Goal: Task Accomplishment & Management: Manage account settings

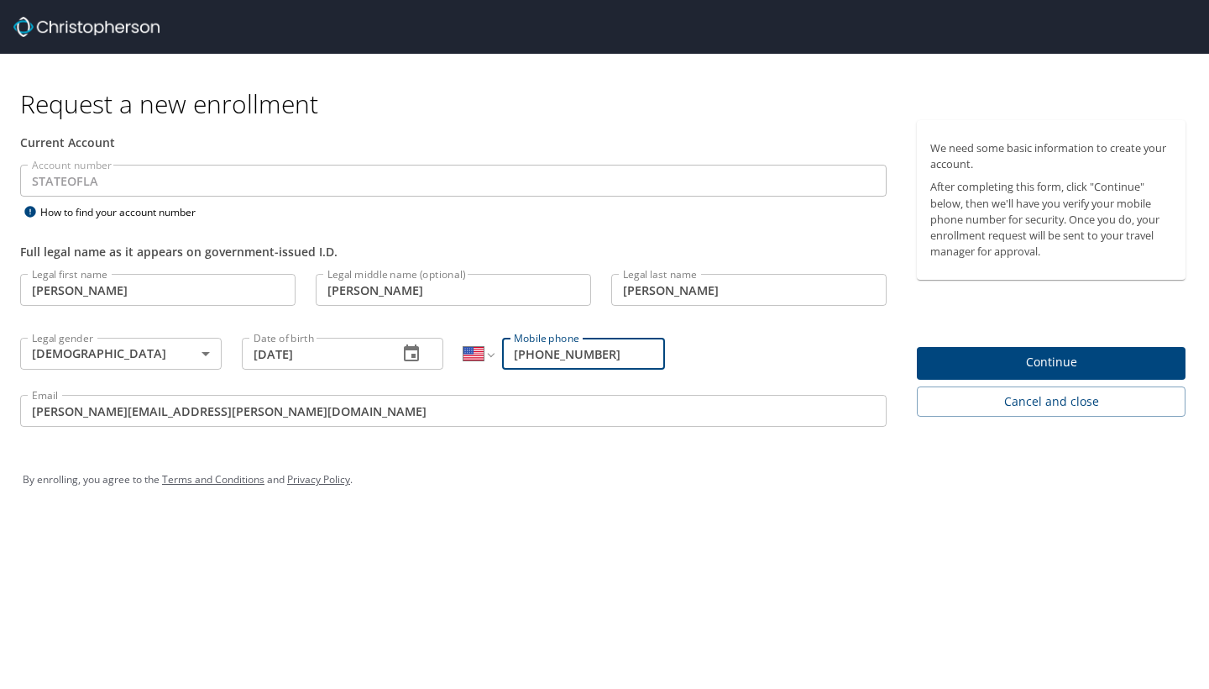
select select "US"
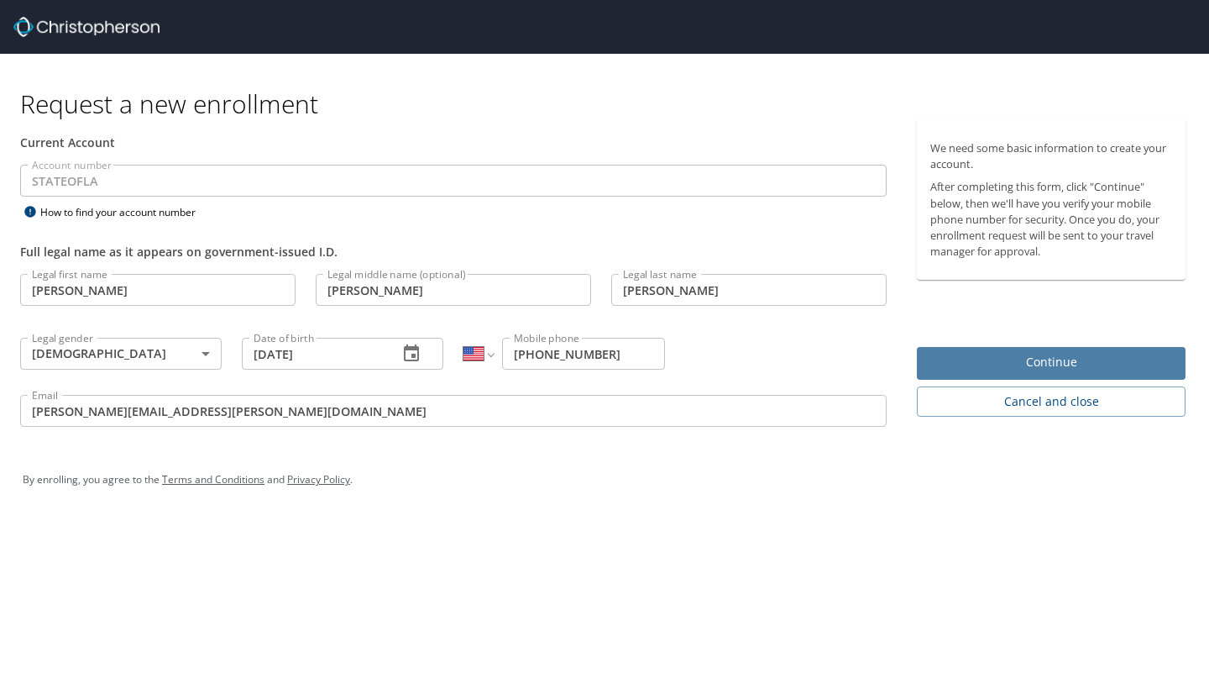
click at [1085, 360] on span "Continue" at bounding box center [1052, 362] width 242 height 21
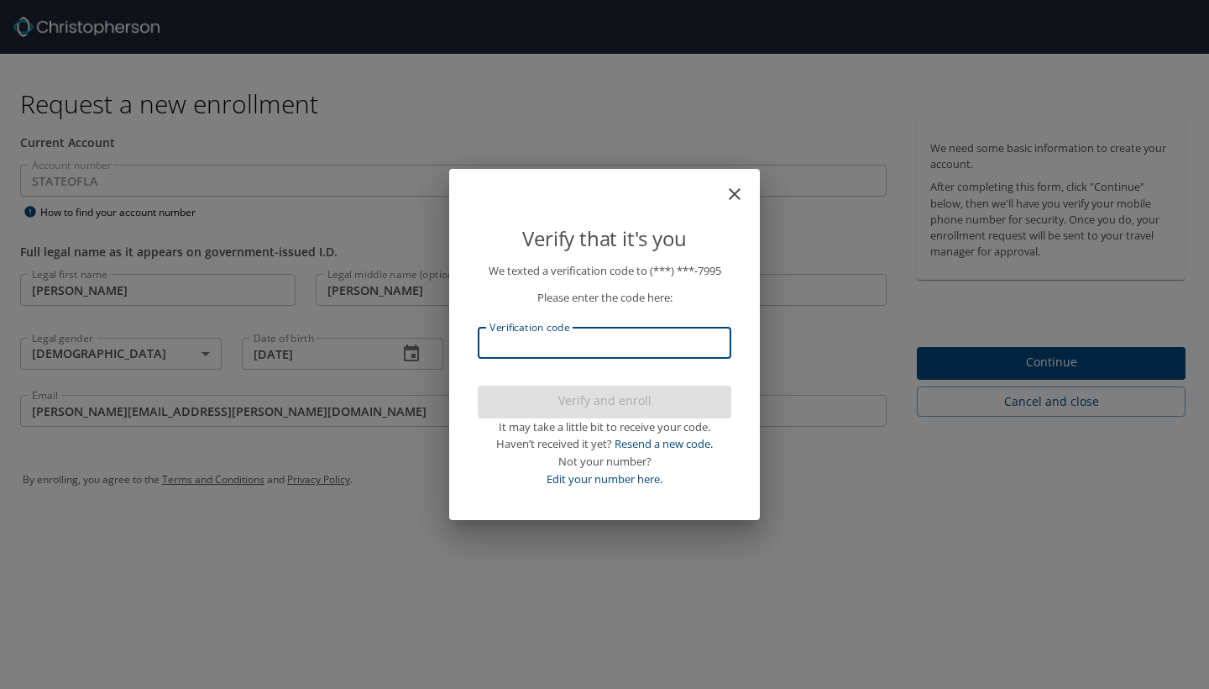
click at [614, 350] on input "Verification code" at bounding box center [605, 343] width 254 height 32
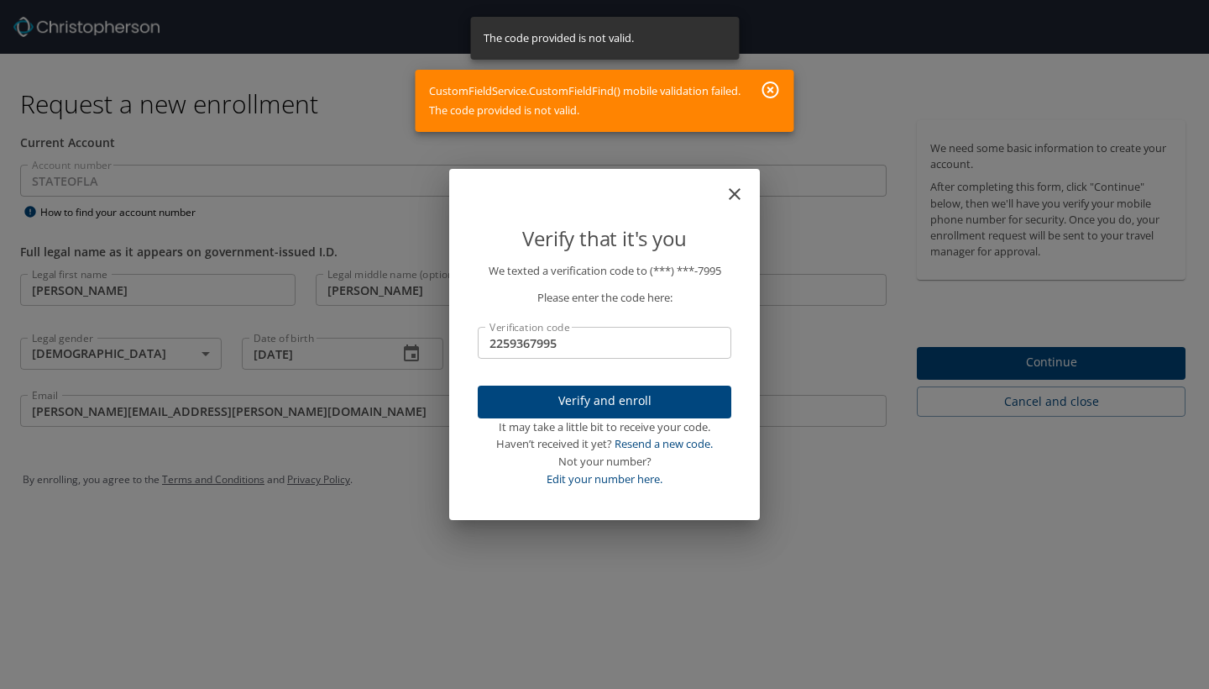
click at [768, 94] on icon "button" at bounding box center [771, 90] width 20 height 20
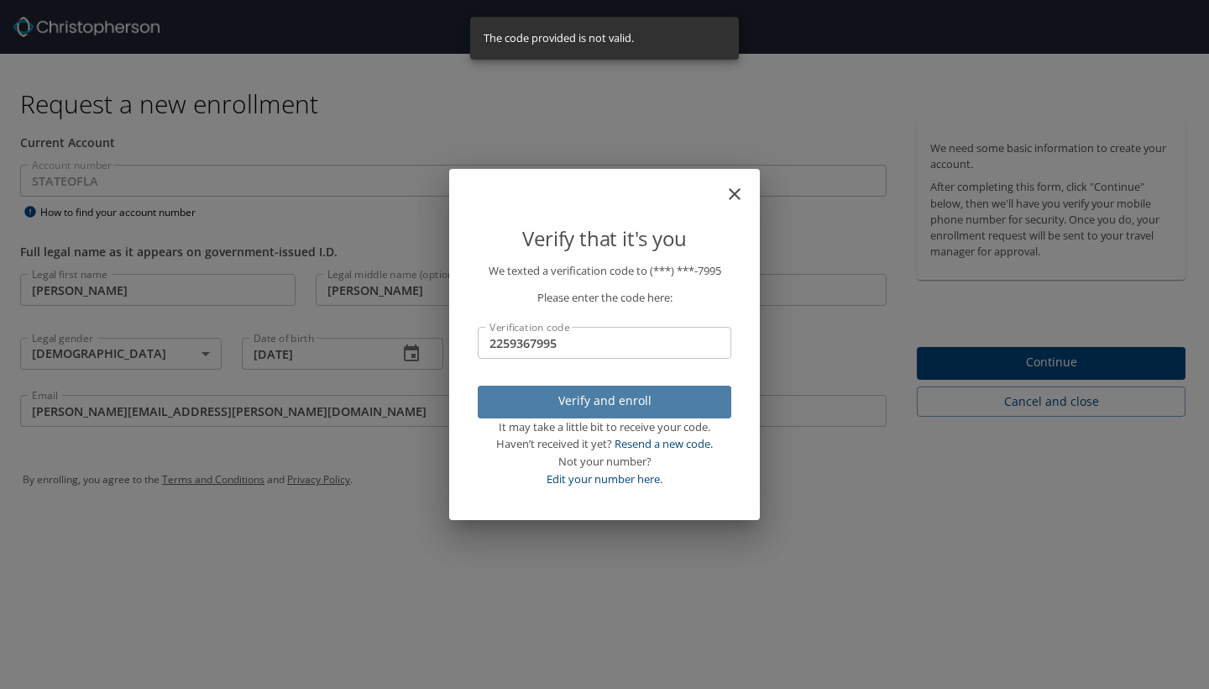
click at [596, 400] on span "Verify and enroll" at bounding box center [604, 401] width 227 height 21
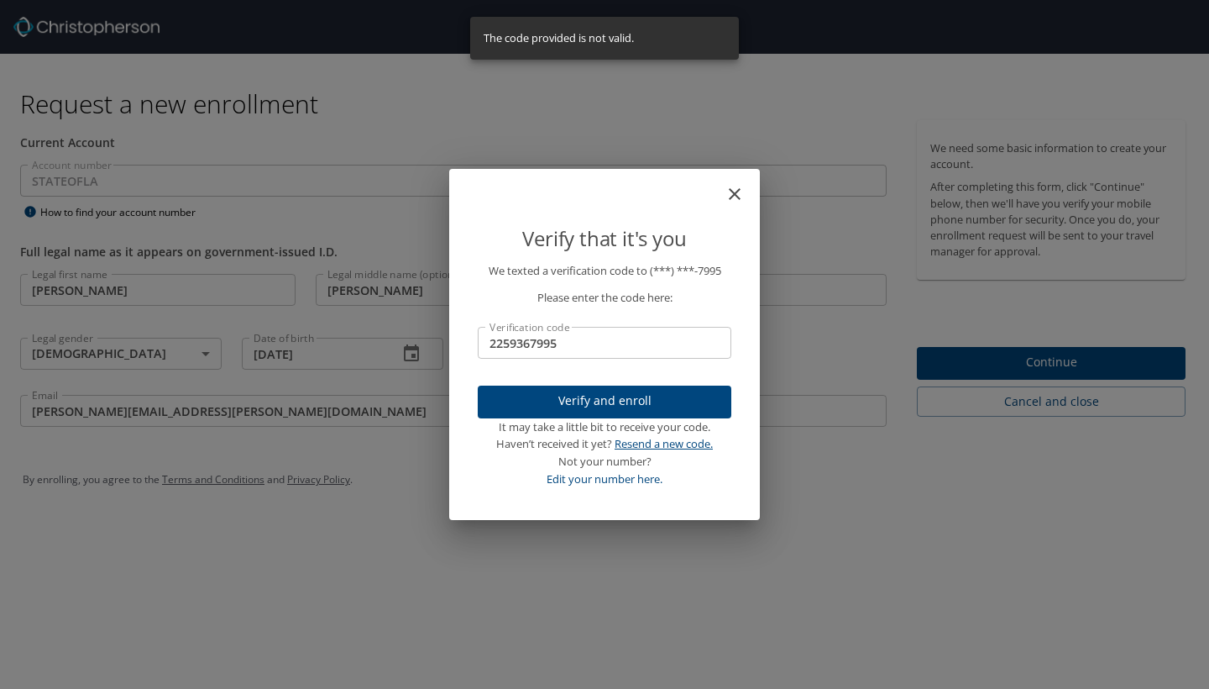
click at [682, 443] on link "Resend a new code." at bounding box center [664, 443] width 98 height 15
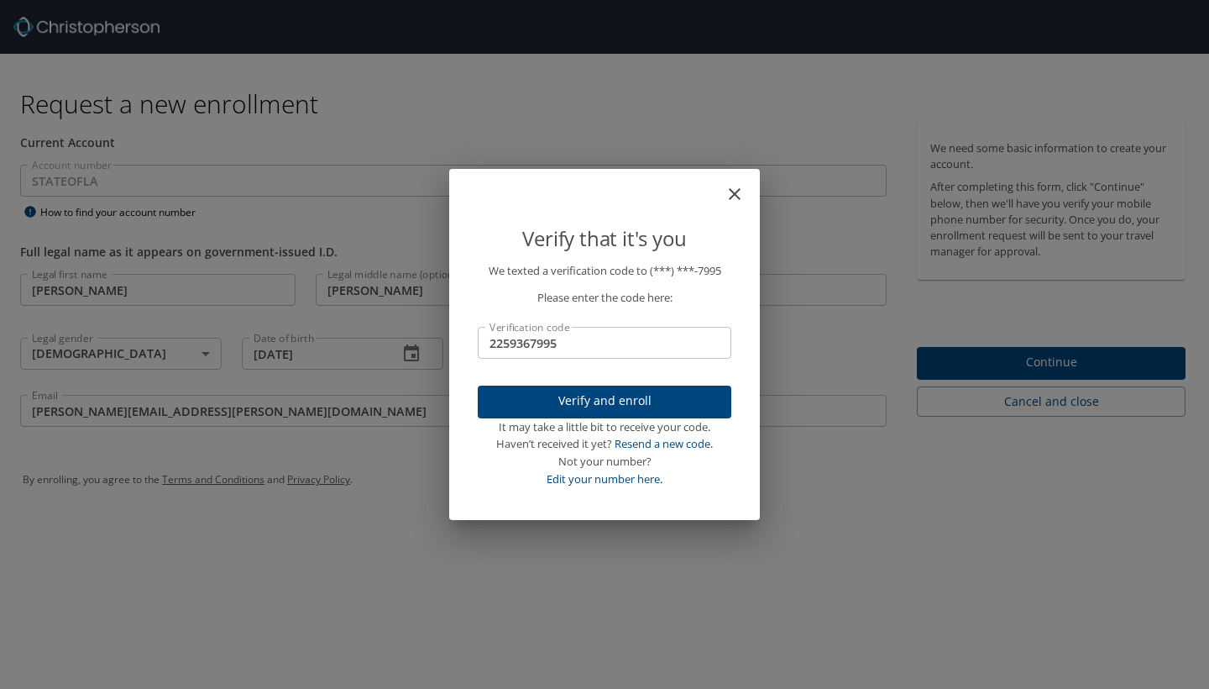
click at [597, 342] on input "2259367995" at bounding box center [605, 343] width 254 height 32
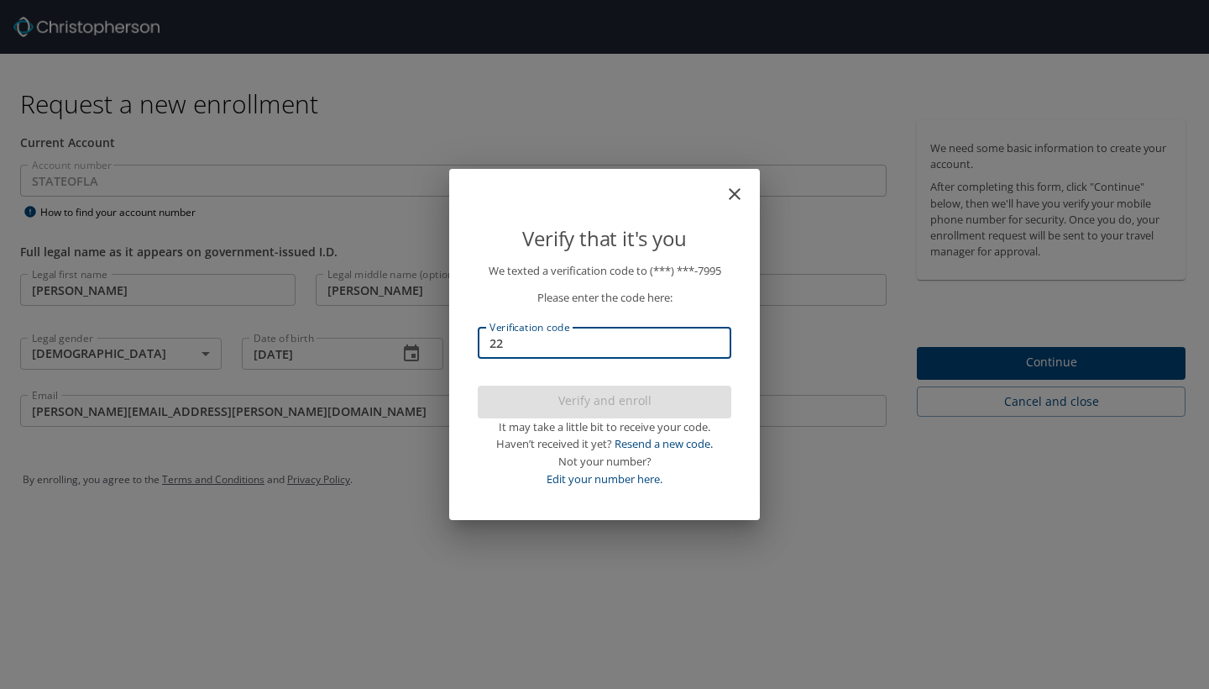
type input "2"
click at [741, 191] on icon "close" at bounding box center [735, 194] width 20 height 20
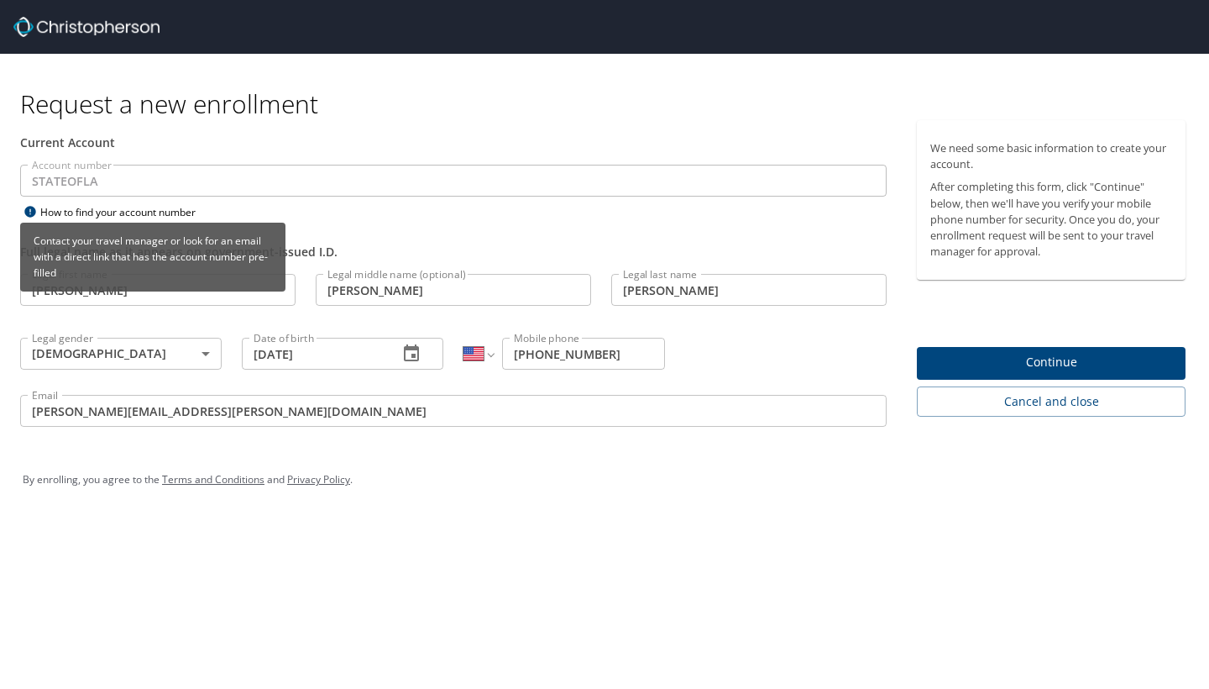
click at [136, 217] on div "How to find your account number" at bounding box center [125, 212] width 210 height 21
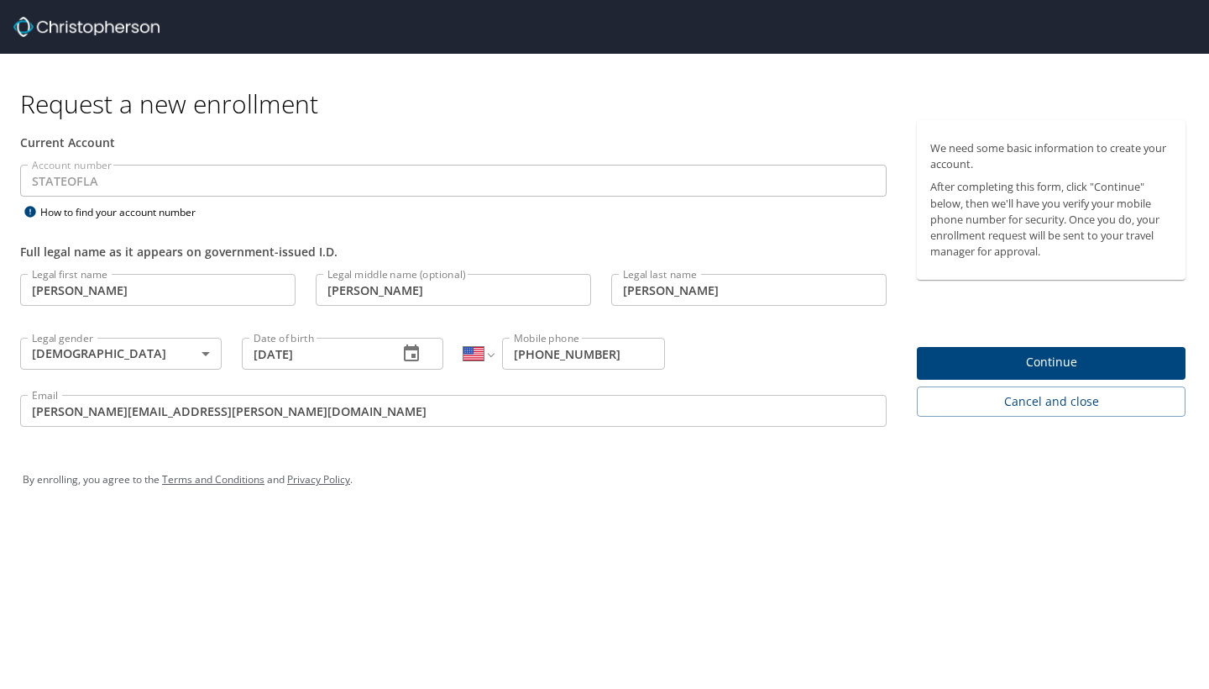
click at [516, 233] on div "Full legal name as it appears on government-issued I.D." at bounding box center [453, 243] width 887 height 41
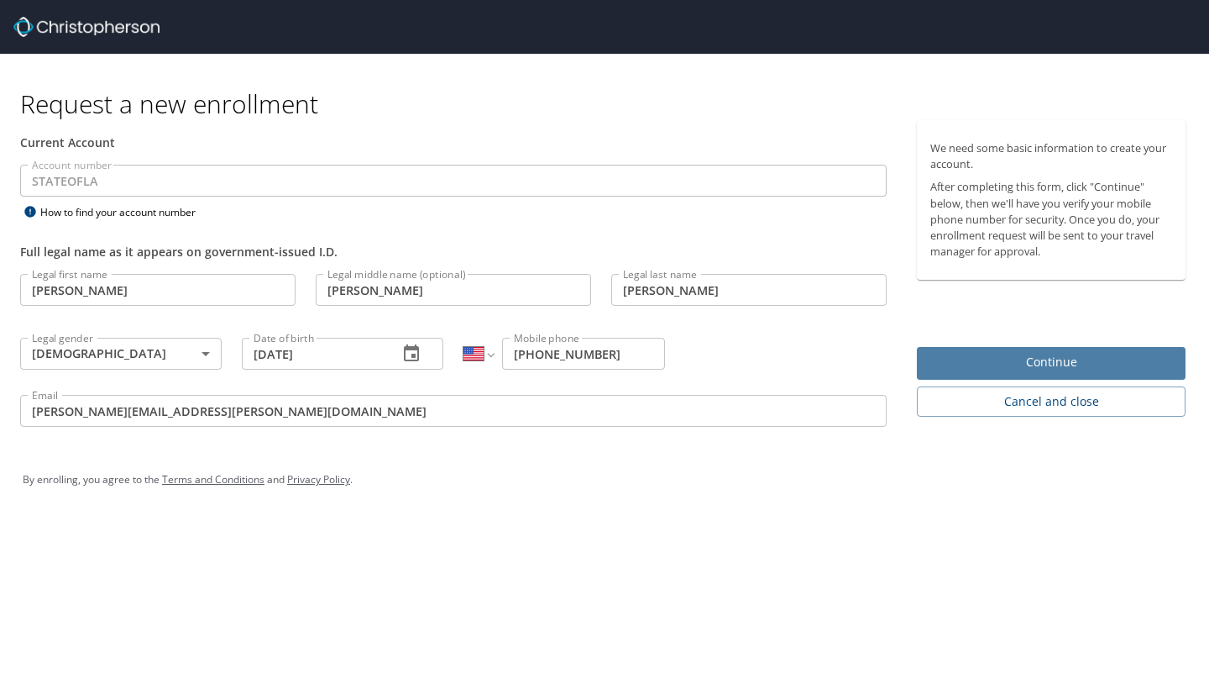
click at [1030, 360] on span "Continue" at bounding box center [1052, 362] width 242 height 21
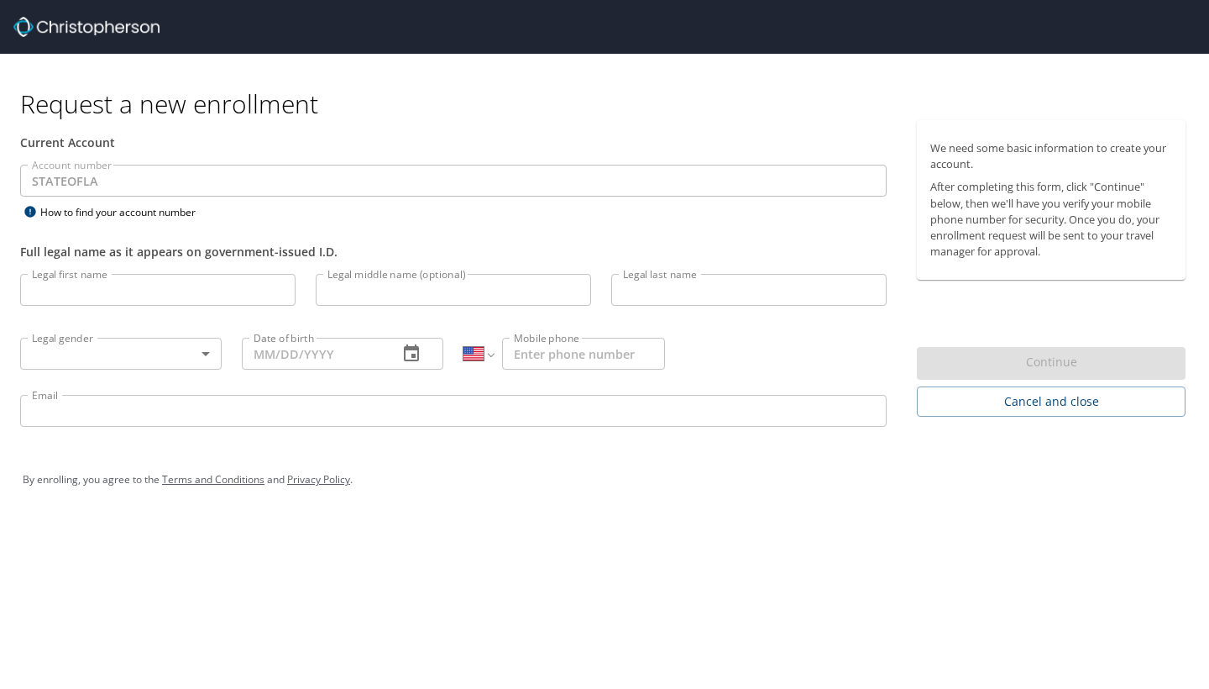
select select "US"
click at [112, 23] on img at bounding box center [86, 27] width 146 height 20
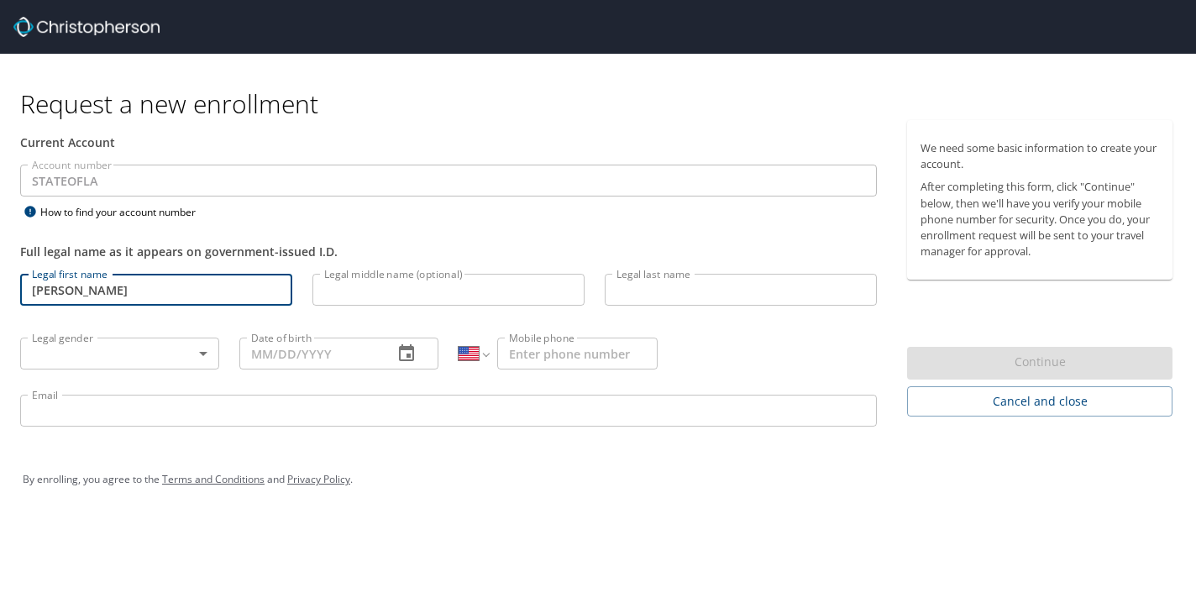
type input "[PERSON_NAME]"
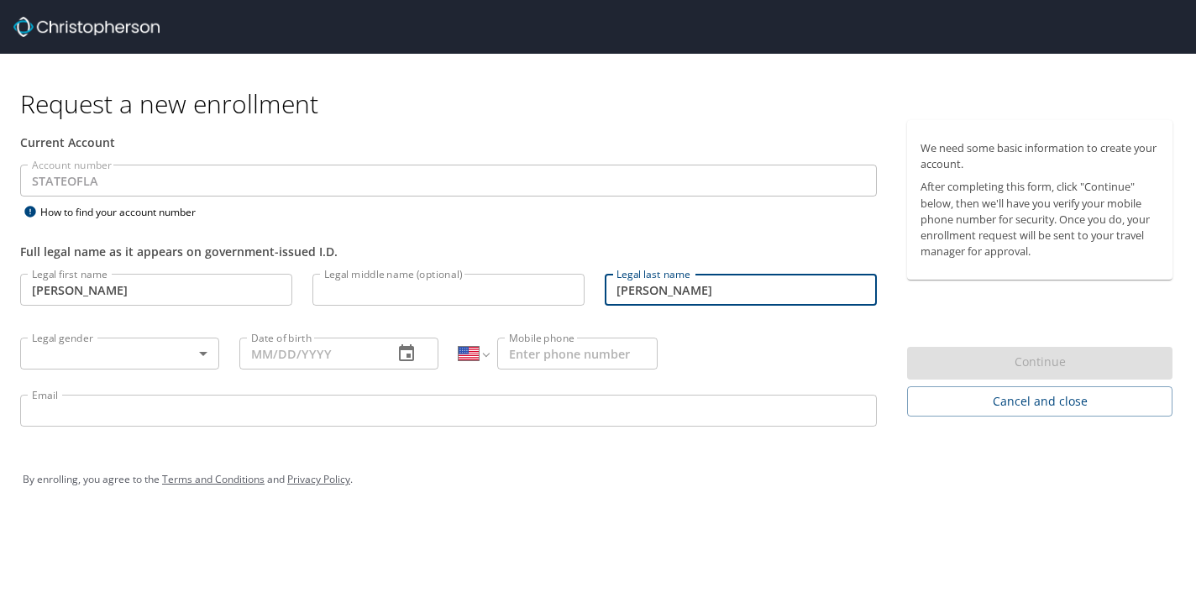
type input "Williams"
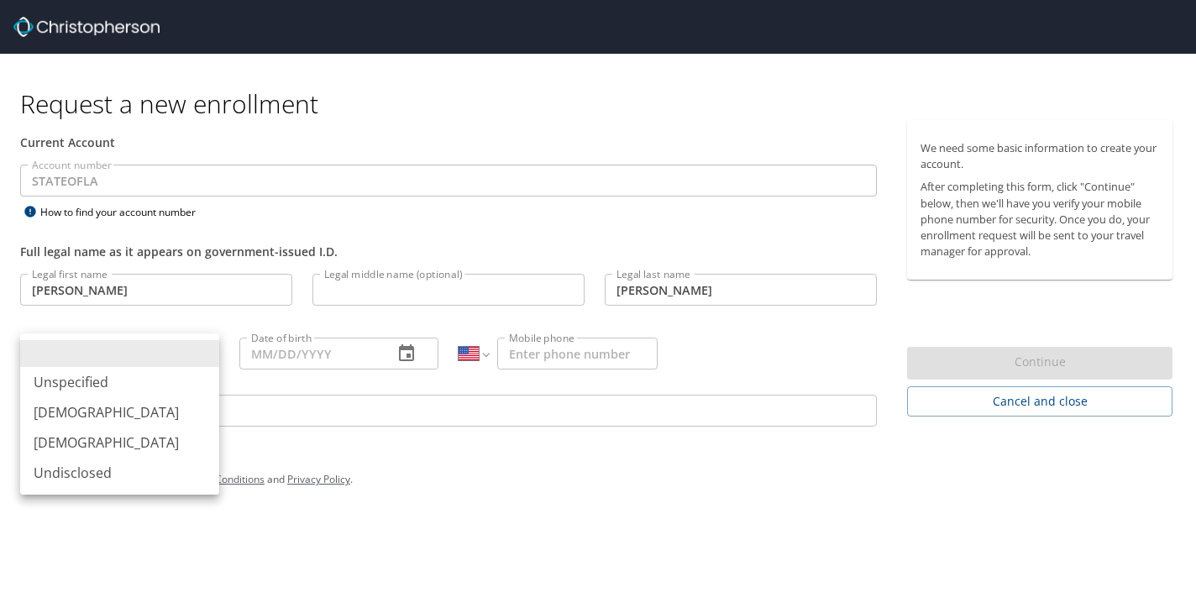
click at [122, 357] on body "Request a new enrollment Current Account Account number STATEOFLA Account numbe…" at bounding box center [598, 304] width 1196 height 608
click at [108, 431] on li "Female" at bounding box center [119, 442] width 199 height 30
type input "Female"
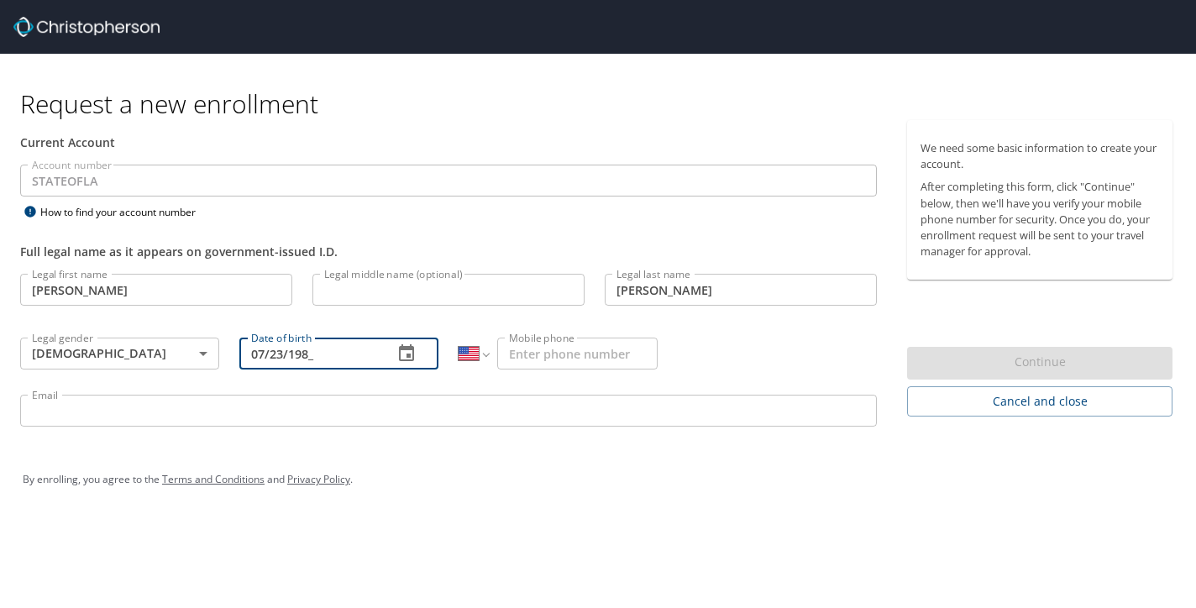
type input "07/23/1983"
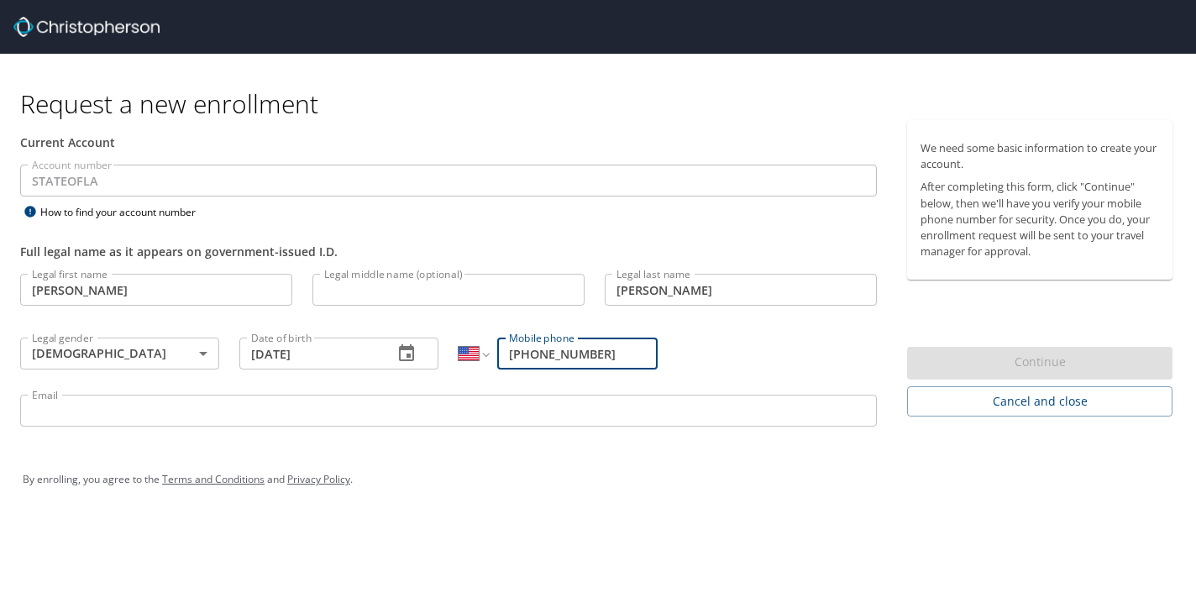
type input "(225) 936-7995"
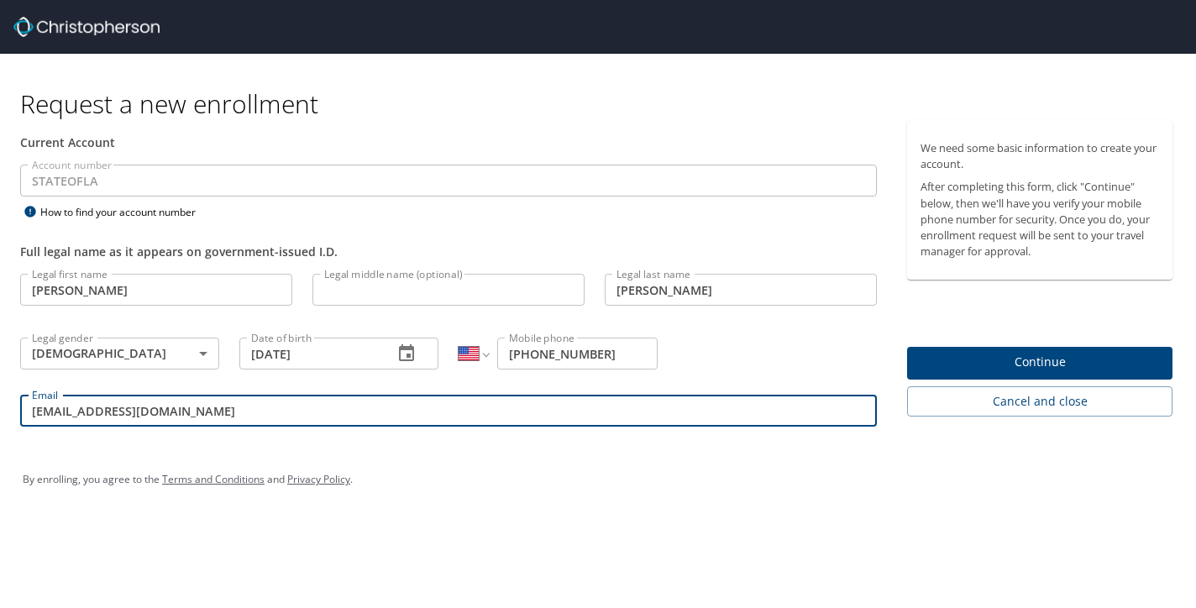
type input "Robyn_williams@subr.edu"
click at [1015, 365] on span "Continue" at bounding box center [1040, 362] width 239 height 21
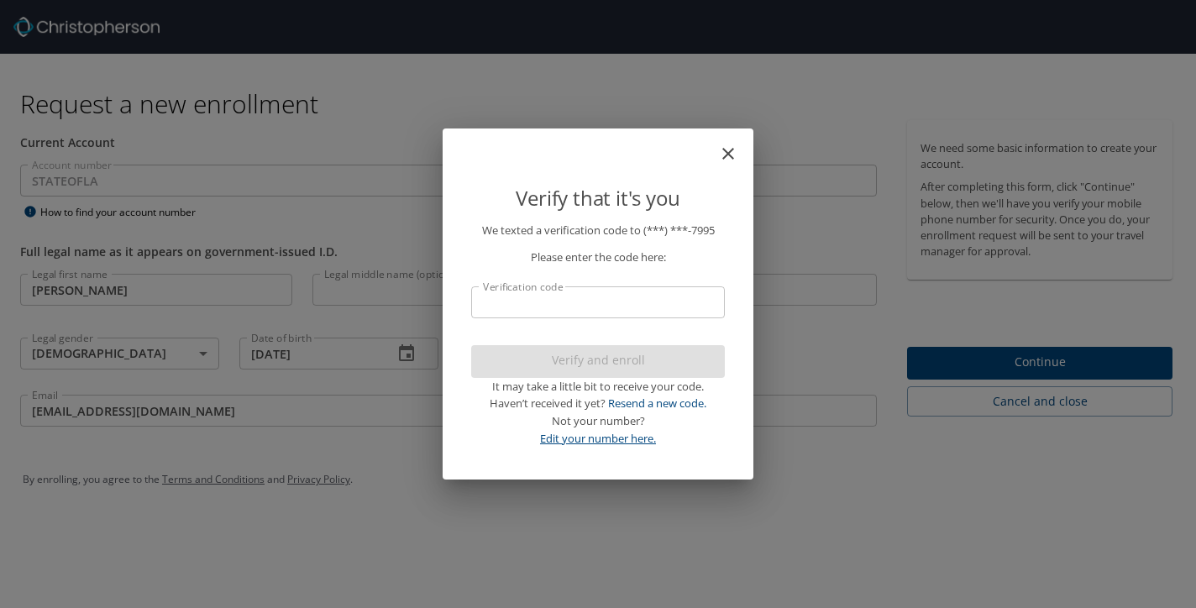
click at [628, 439] on link "Edit your number here." at bounding box center [598, 438] width 116 height 15
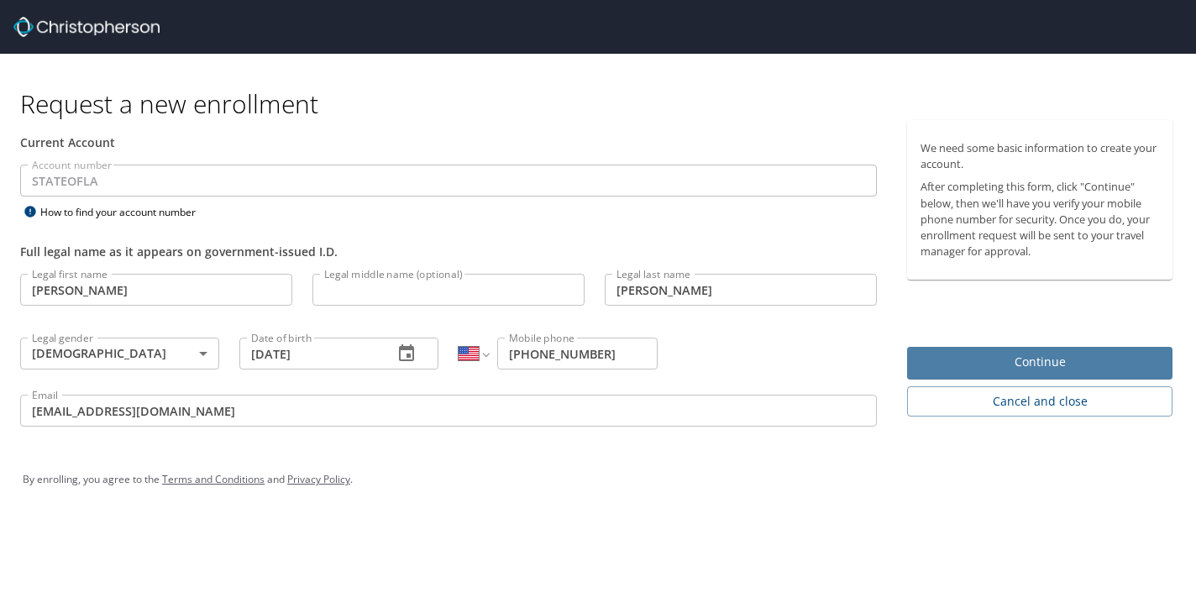
click at [983, 355] on span "Continue" at bounding box center [1040, 362] width 239 height 21
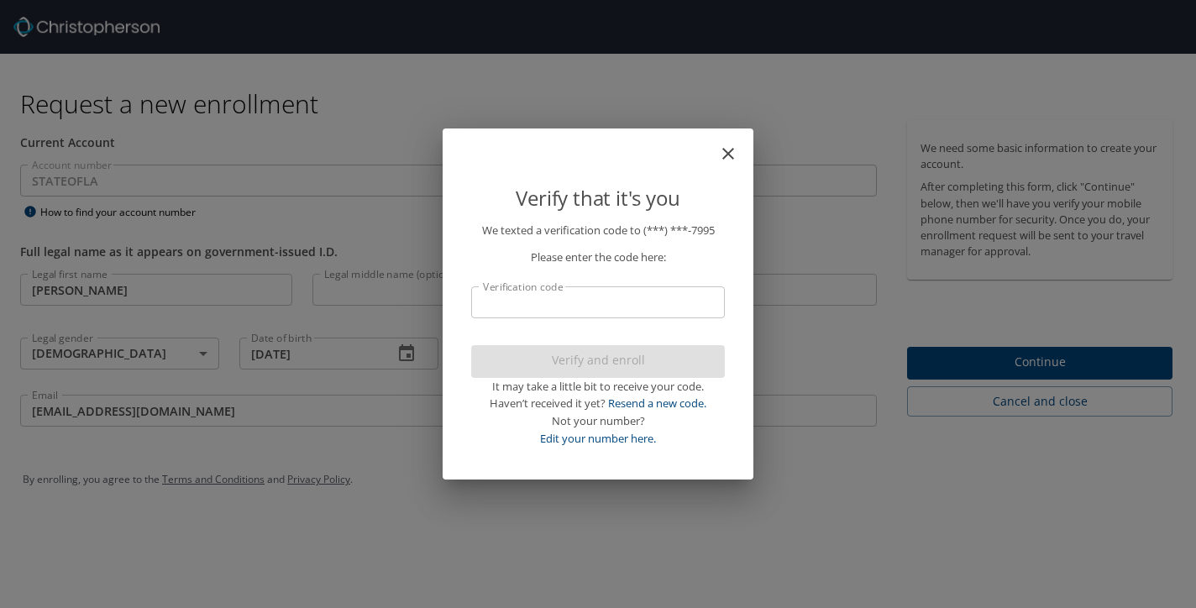
click at [728, 157] on icon "close" at bounding box center [728, 154] width 12 height 12
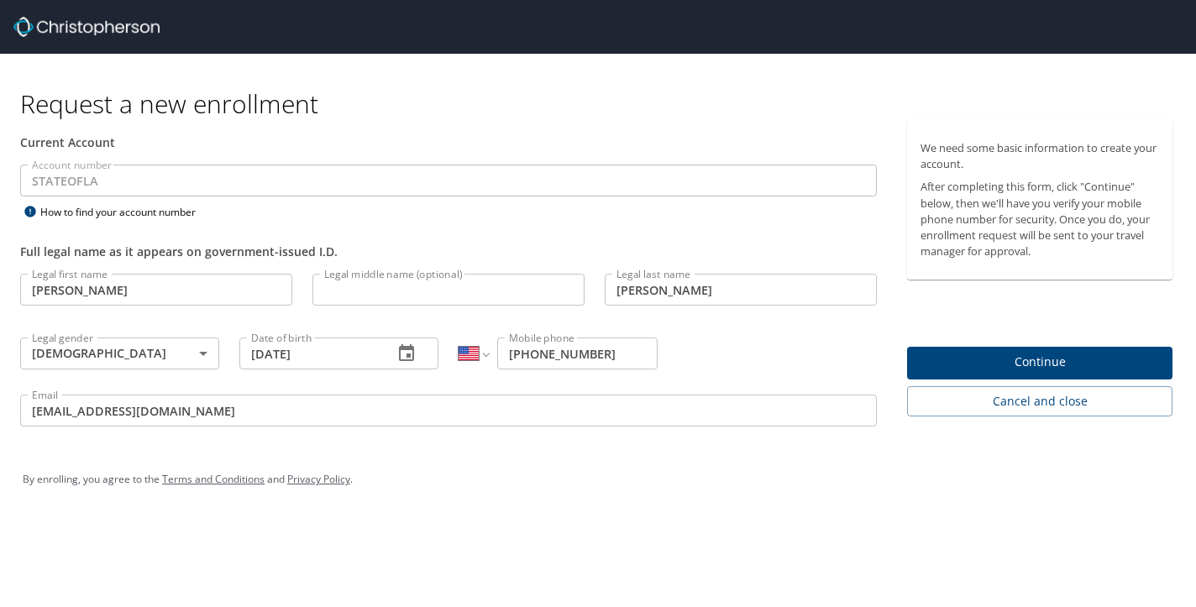
click at [893, 260] on div "Current Account Account number STATEOFLA Account number How to find your accoun…" at bounding box center [448, 281] width 897 height 322
click at [968, 400] on span "Cancel and close" at bounding box center [1040, 401] width 239 height 21
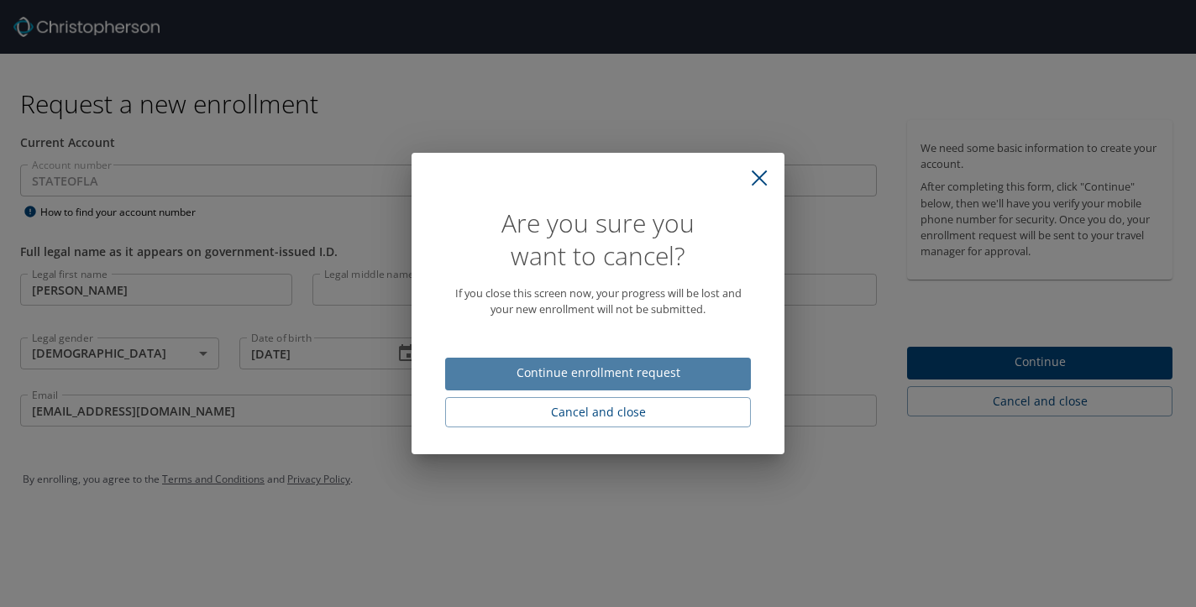
click at [612, 377] on span "Continue enrollment request" at bounding box center [598, 373] width 279 height 21
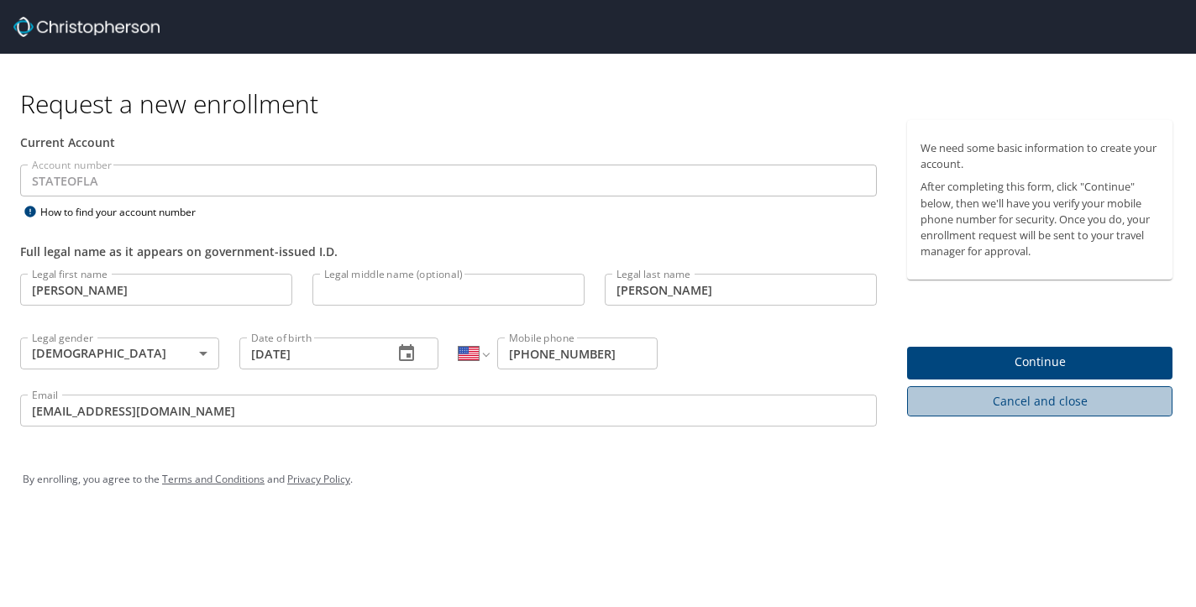
click at [965, 401] on span "Cancel and close" at bounding box center [1040, 401] width 239 height 21
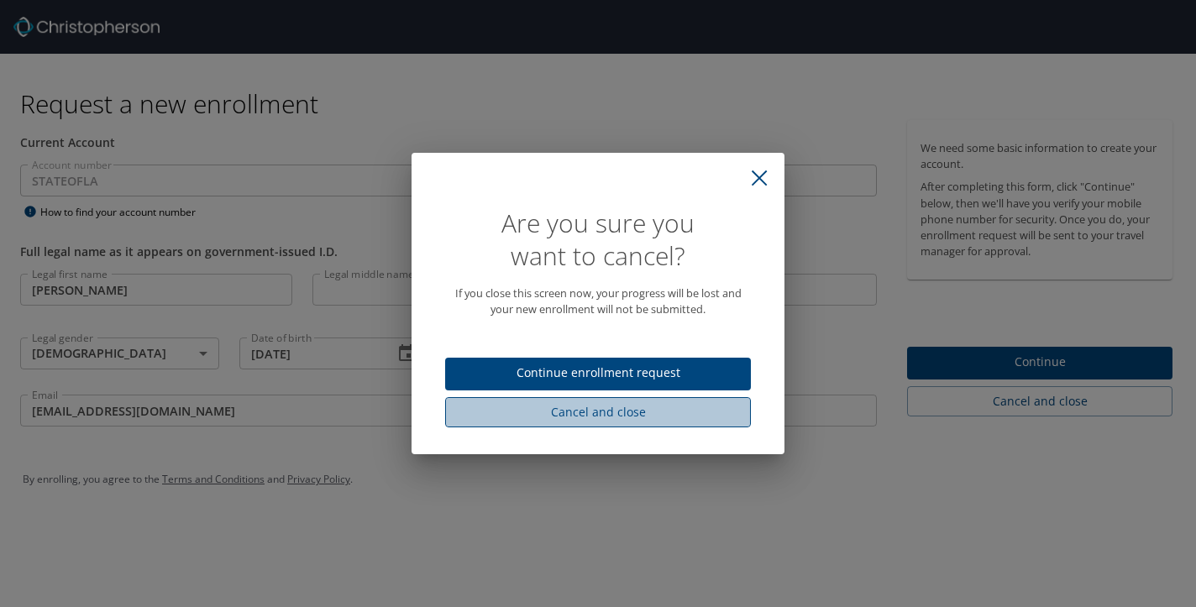
click at [616, 411] on span "Cancel and close" at bounding box center [598, 412] width 279 height 21
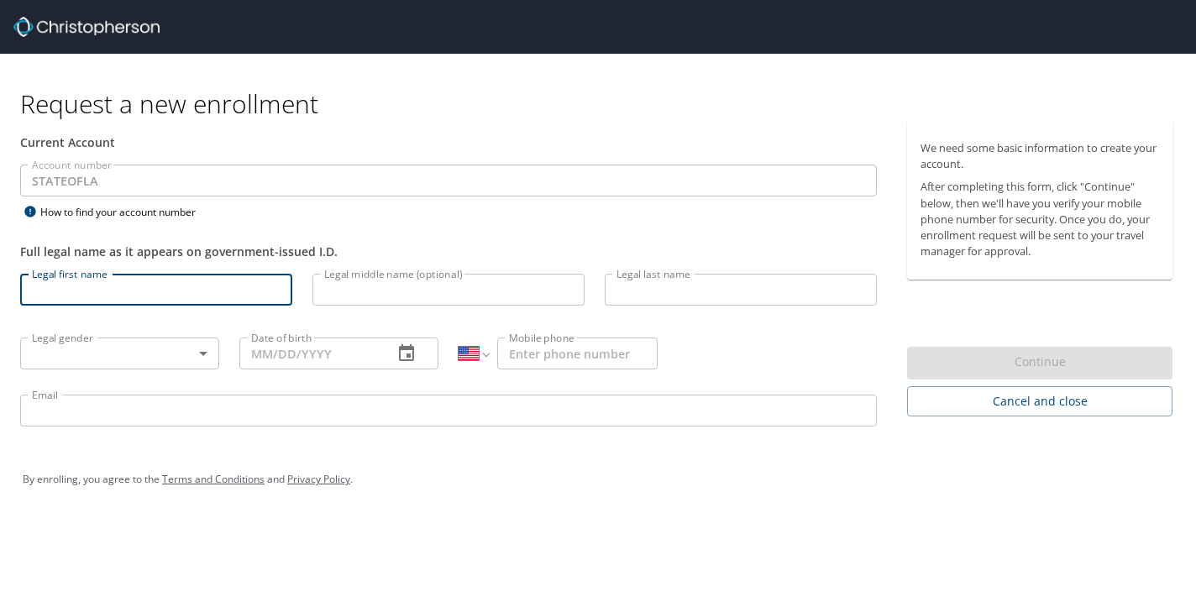
click at [87, 282] on input "Legal first name" at bounding box center [156, 290] width 272 height 32
type input "Robyn"
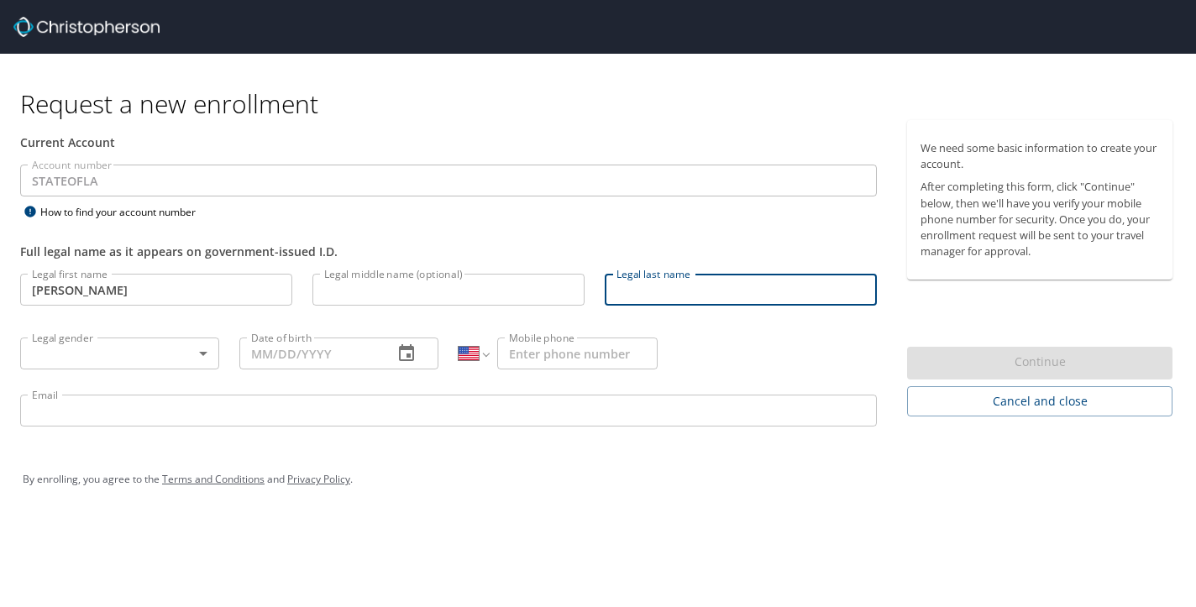
click at [635, 296] on input "Legal last name" at bounding box center [741, 290] width 272 height 32
type input "Williams"
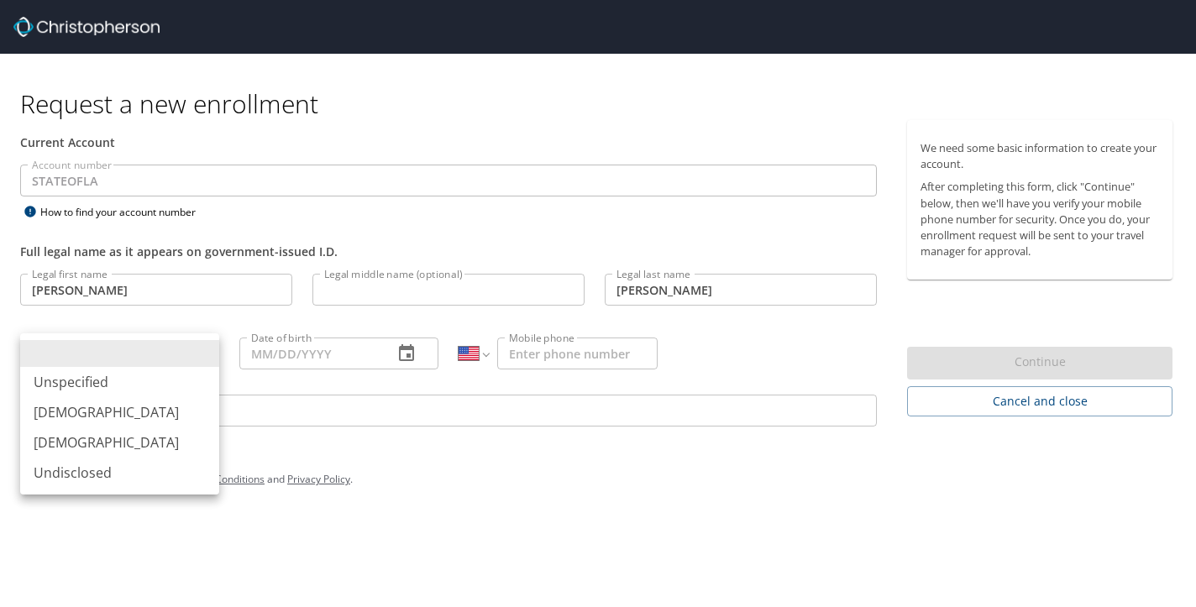
click at [199, 349] on body "Request a new enrollment Current Account Account number STATEOFLA Account numbe…" at bounding box center [598, 303] width 1196 height 607
click at [110, 440] on li "Female" at bounding box center [119, 442] width 199 height 30
type input "Female"
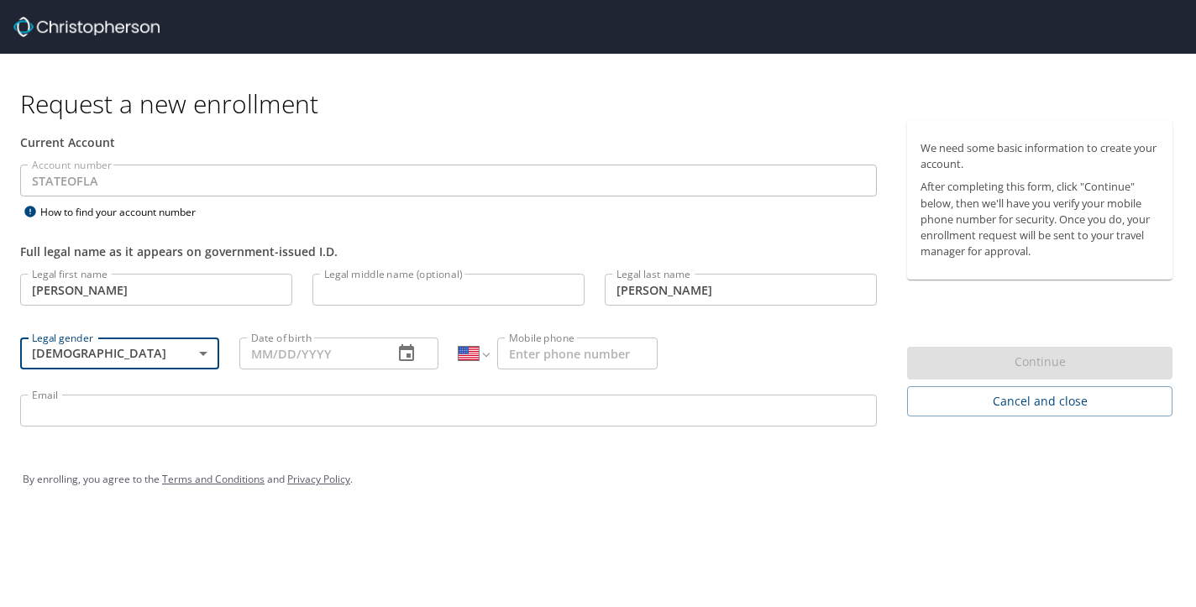
click at [322, 356] on input "Date of birth" at bounding box center [309, 354] width 140 height 32
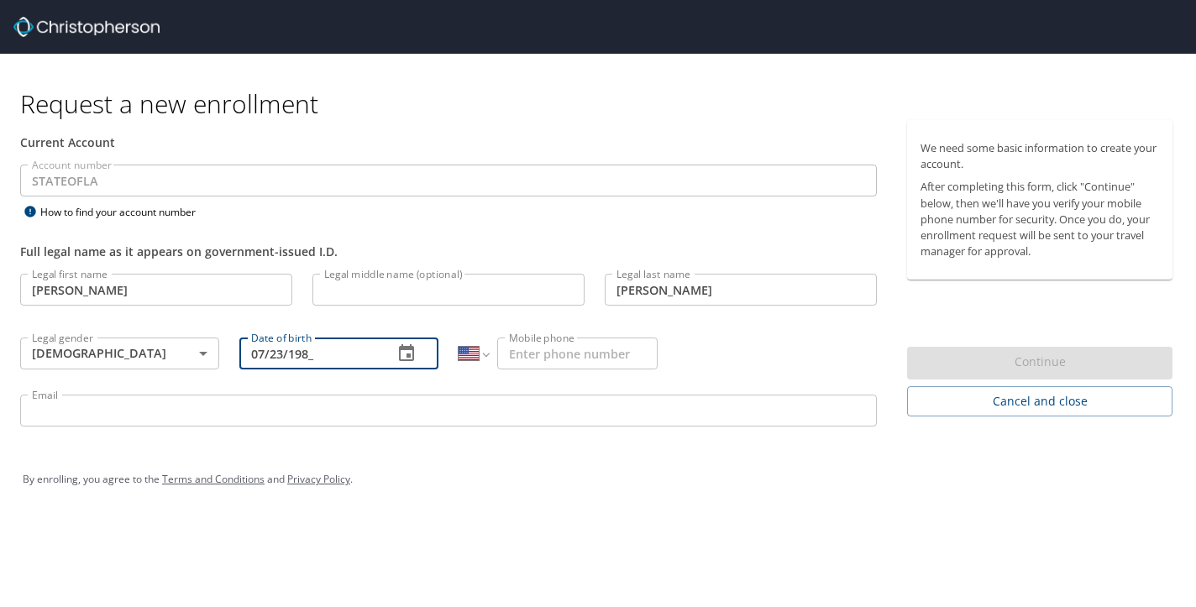
type input "07/23/1983"
click at [545, 362] on input "Mobile phone" at bounding box center [577, 354] width 160 height 32
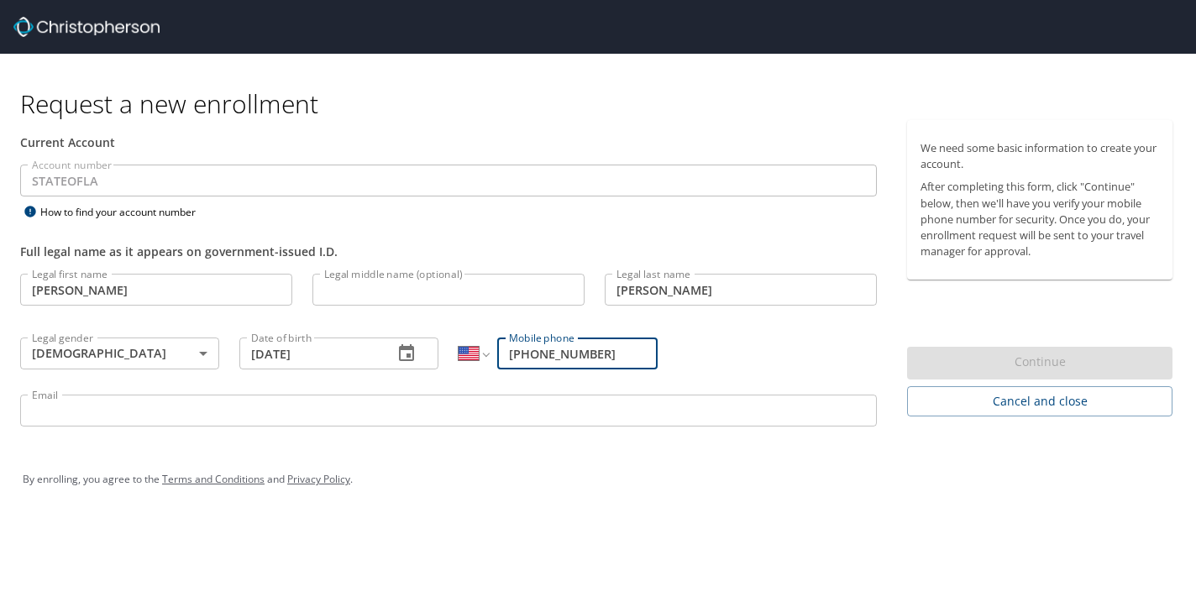
type input "1 (225) 936-7995"
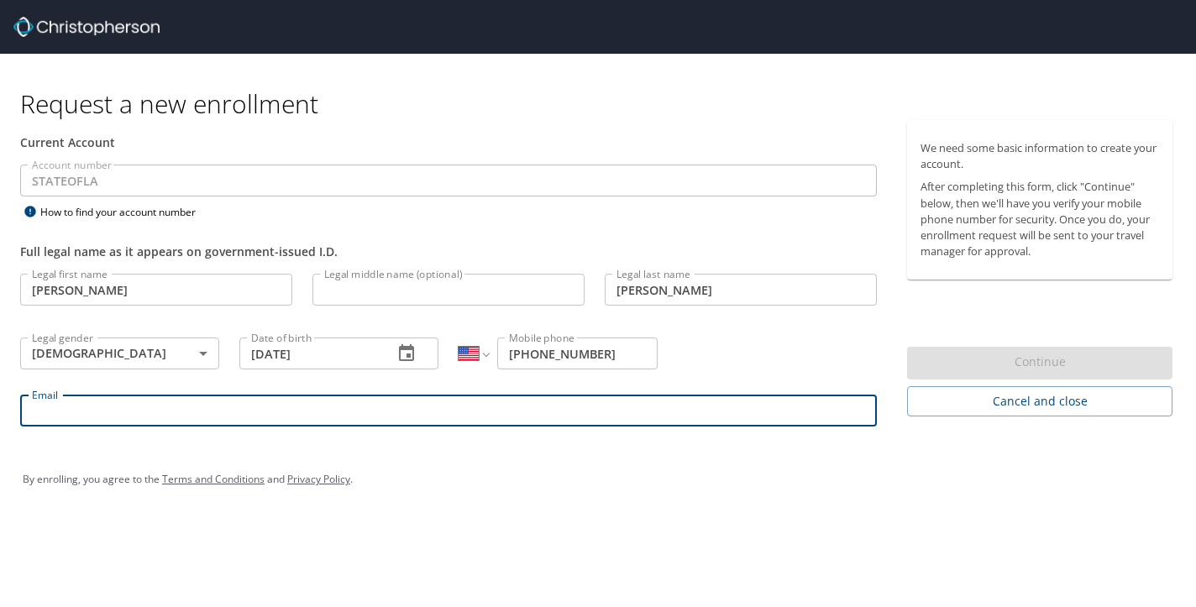
click at [454, 408] on input "Email" at bounding box center [448, 411] width 857 height 32
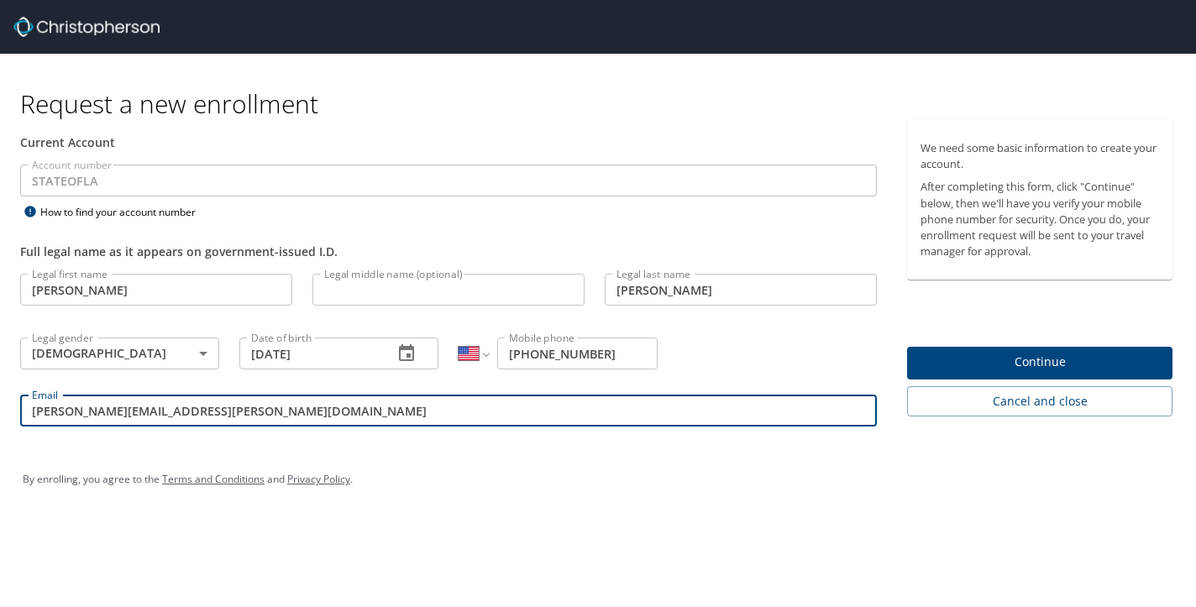
type input "Robyn.williams@sus.edu"
click at [1066, 358] on span "Continue" at bounding box center [1040, 362] width 239 height 21
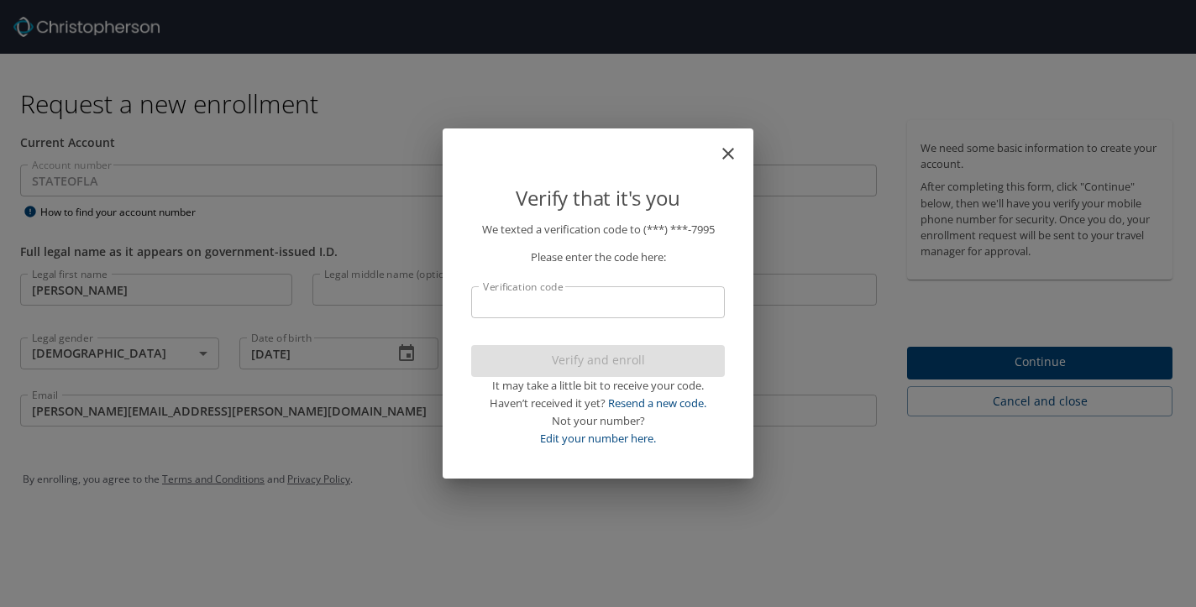
click at [401, 559] on div "Verify that it's you We texted a verification code to (***) ***- 7995 Please en…" at bounding box center [598, 303] width 1196 height 607
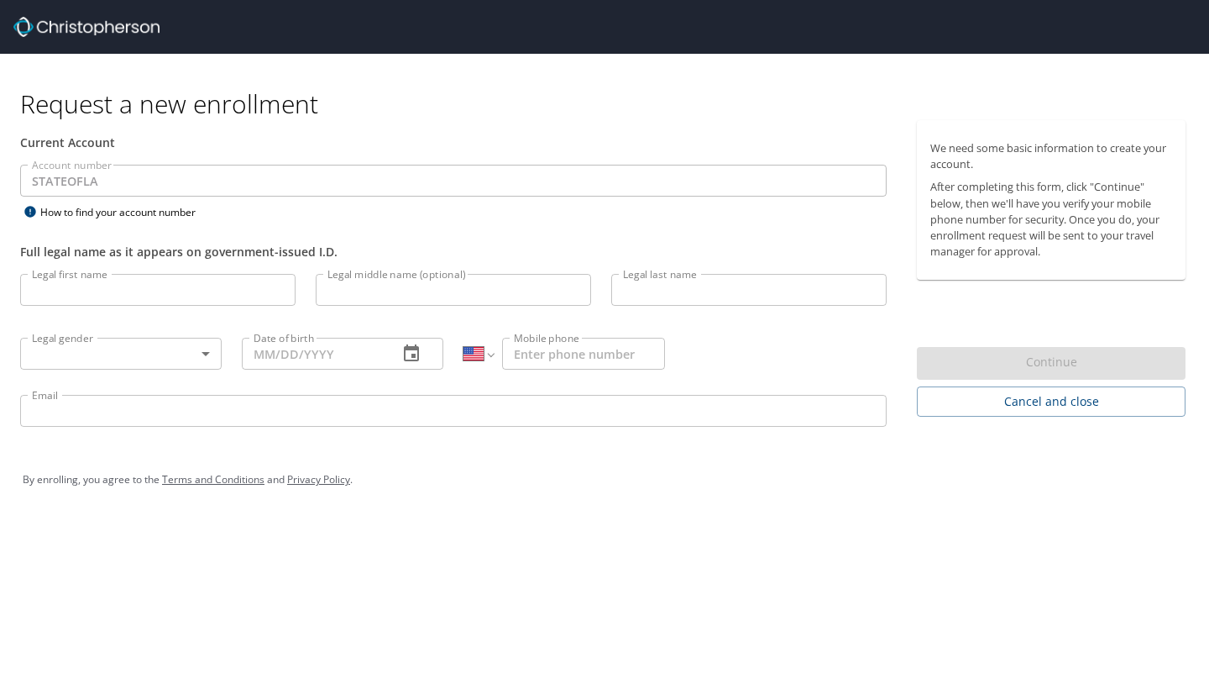
select select "US"
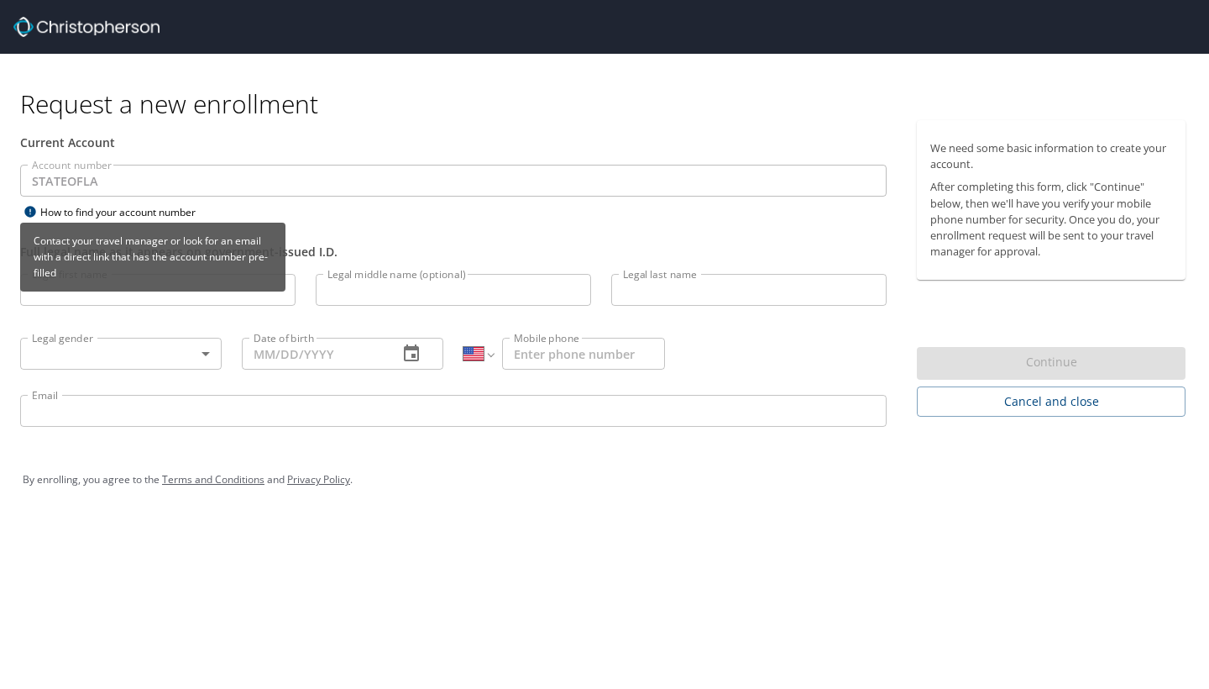
click at [108, 218] on div "How to find your account number" at bounding box center [125, 212] width 210 height 21
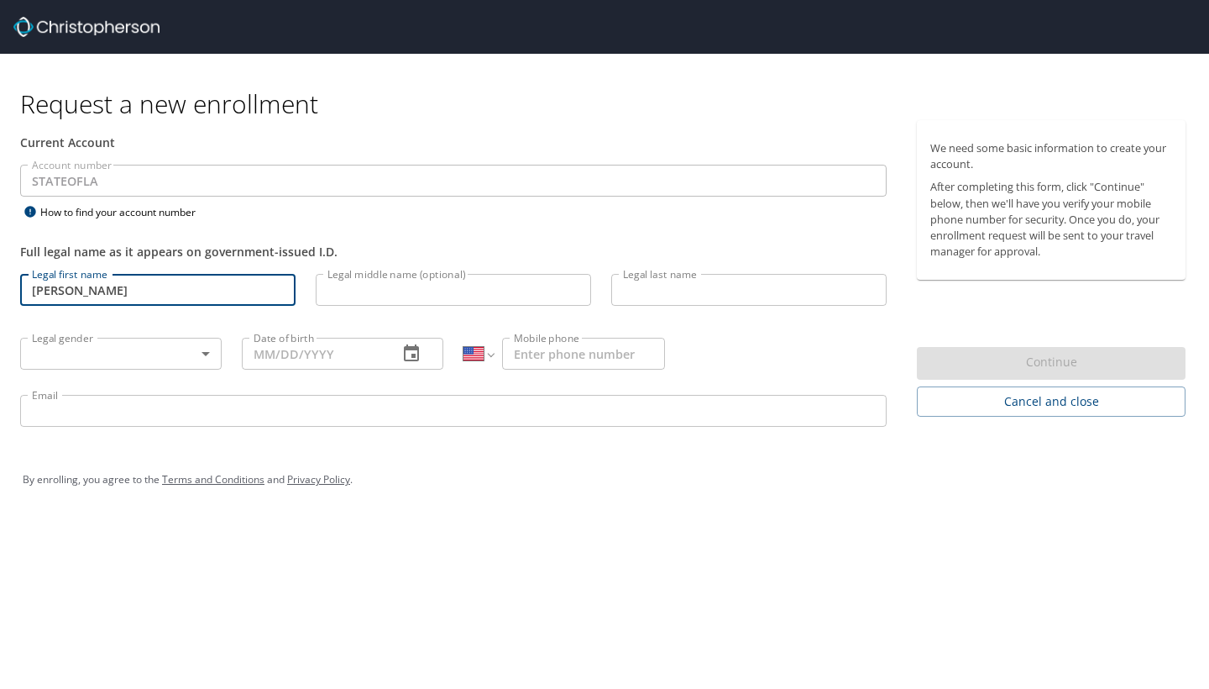
type input "[PERSON_NAME]"
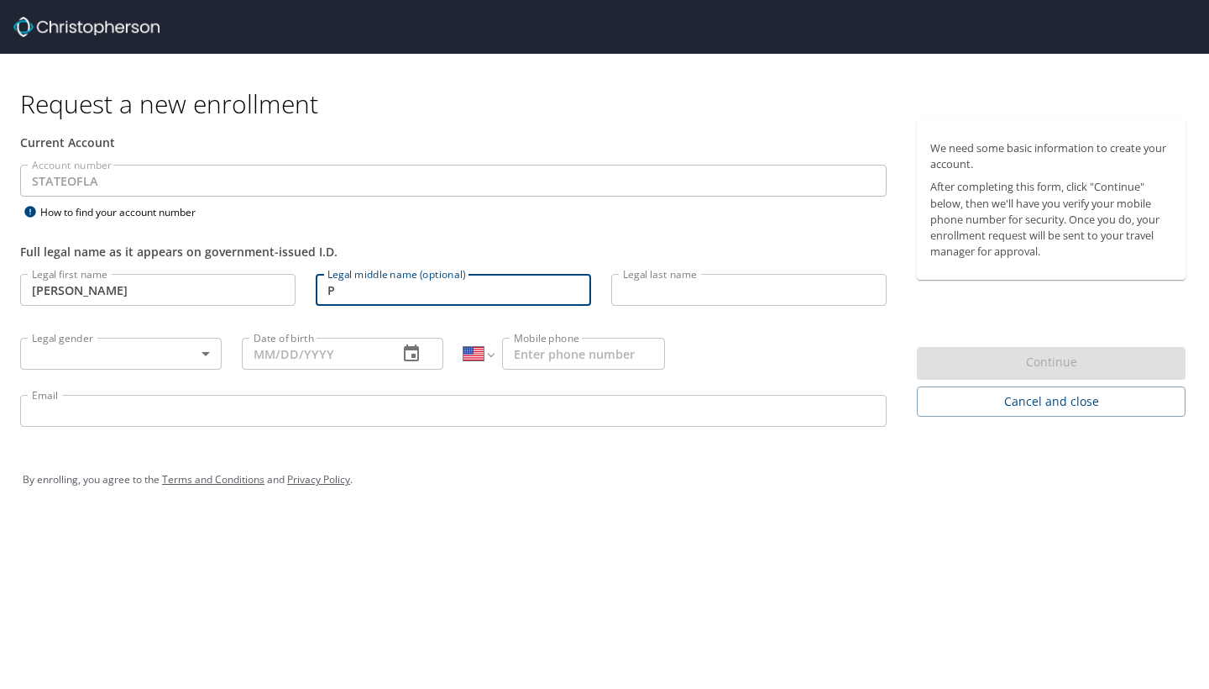
type input "P"
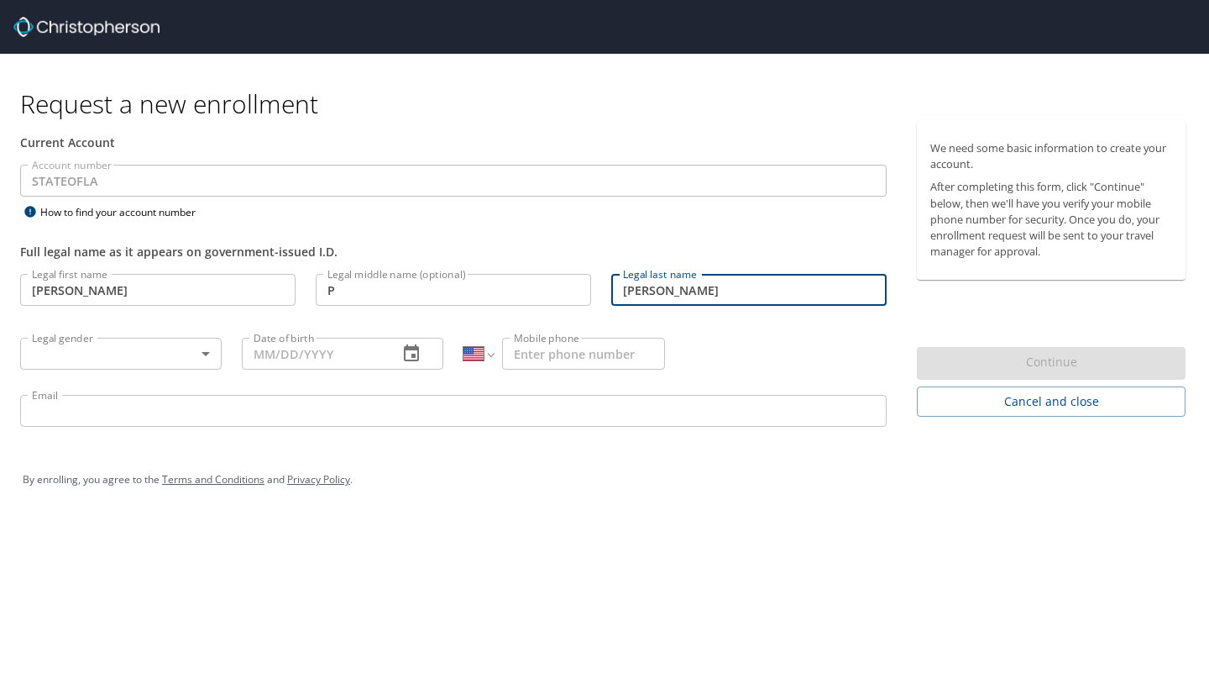
type input "WilliAMS"
click at [83, 354] on body "Request a new enrollment Current Account Account number STATEOFLA Account numbe…" at bounding box center [604, 344] width 1209 height 689
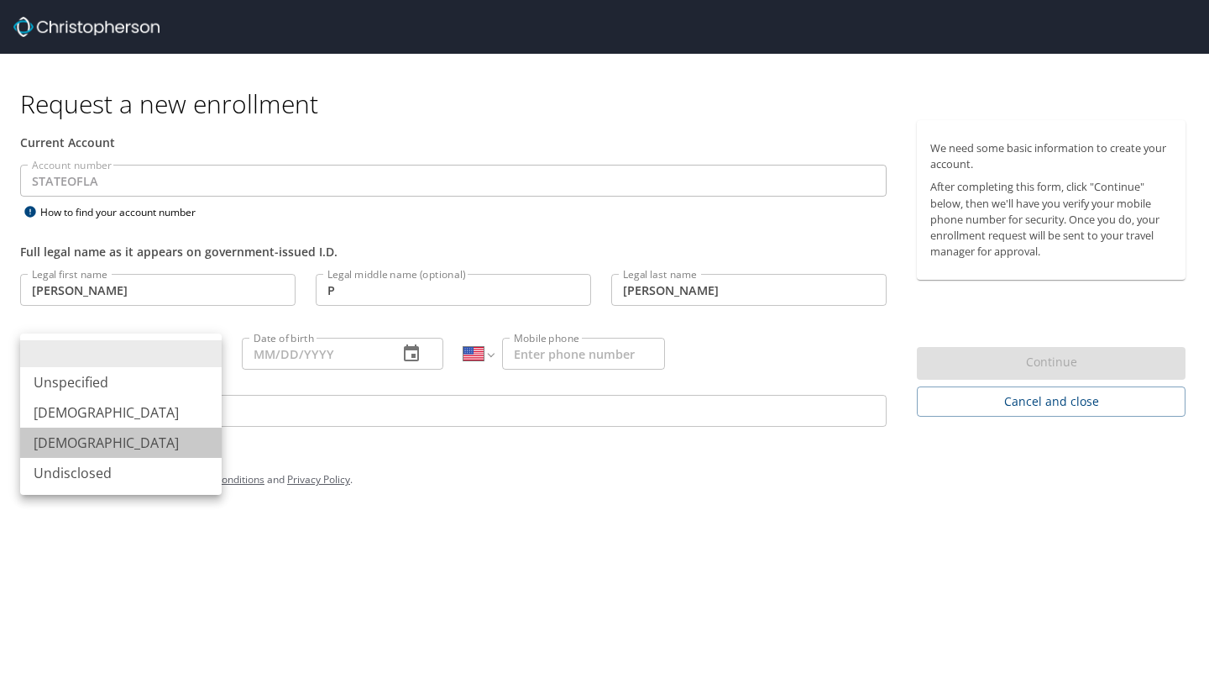
click at [77, 438] on li "Female" at bounding box center [121, 442] width 202 height 30
type input "Female"
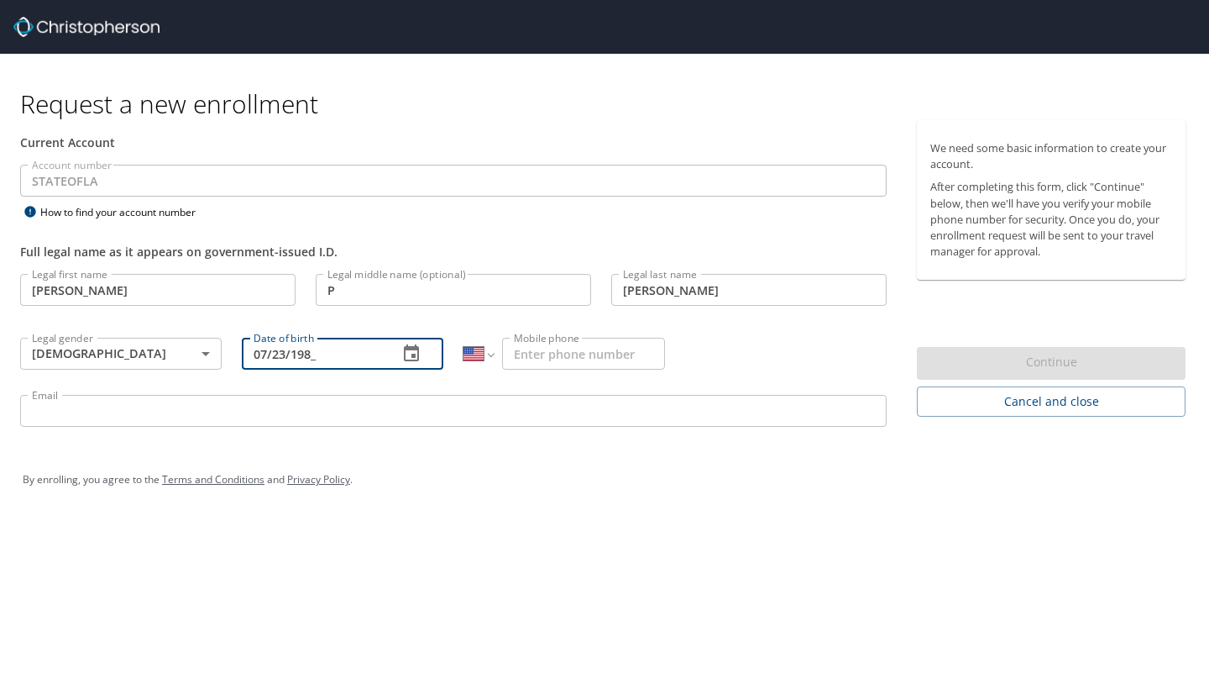
type input "07/23/1983"
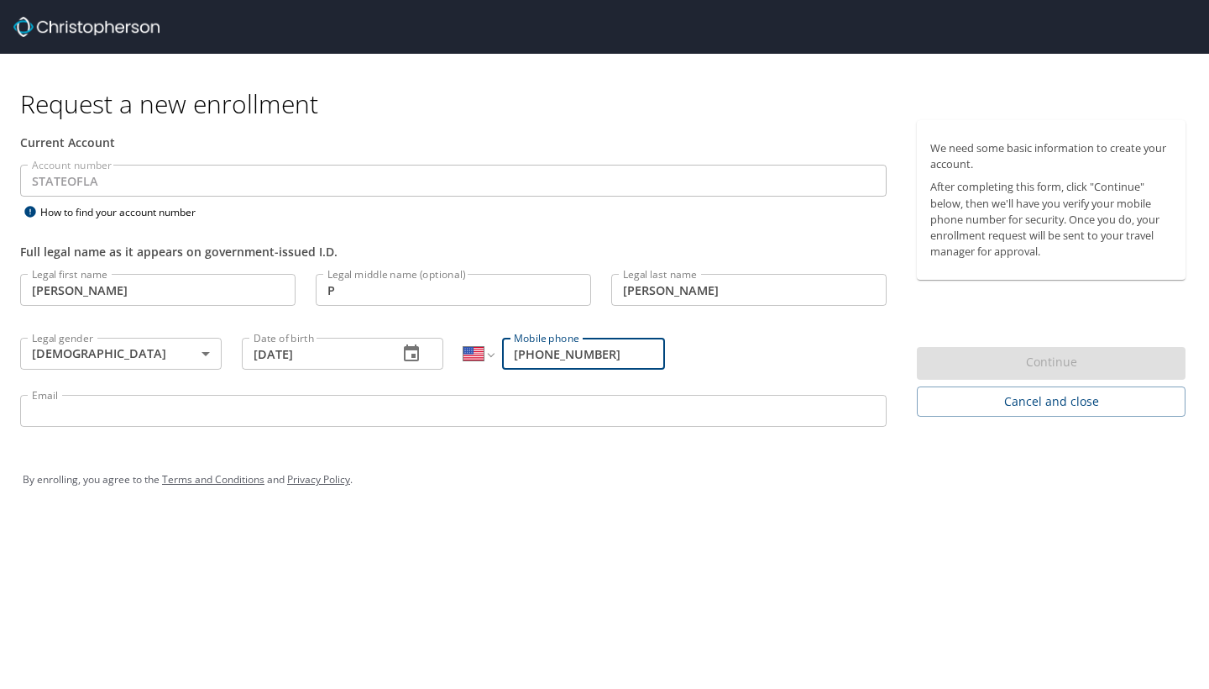
type input "(225) 936-7995"
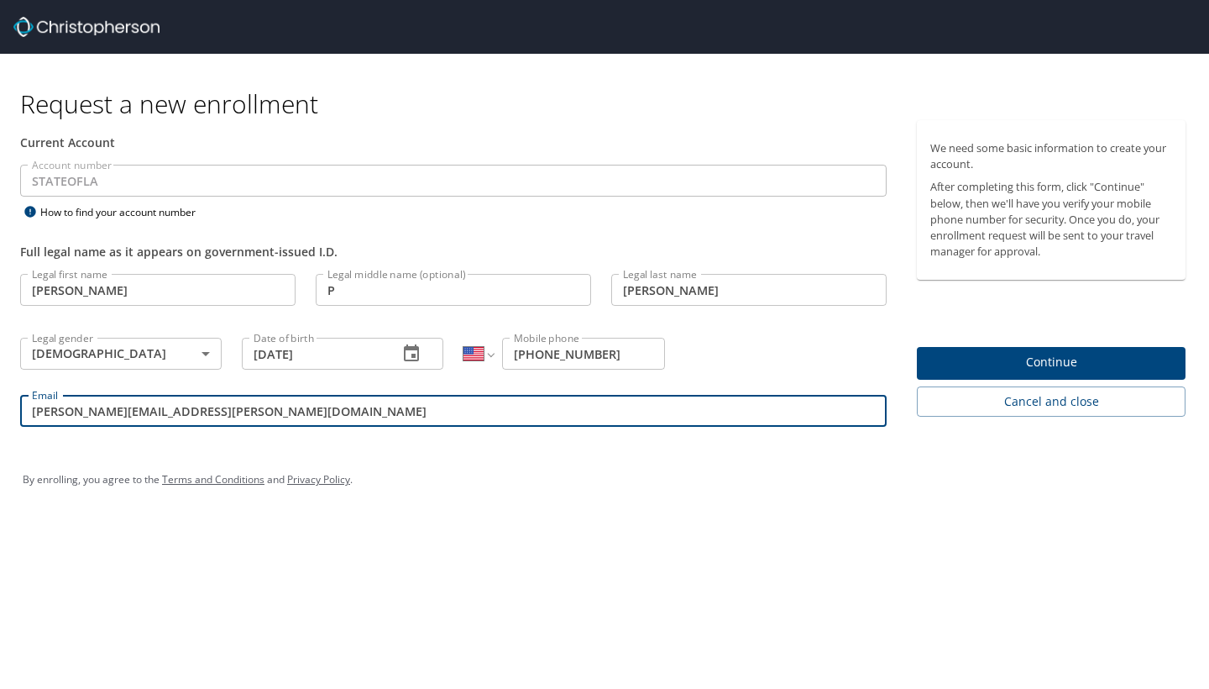
type input "Robyn.williams@sus.edu"
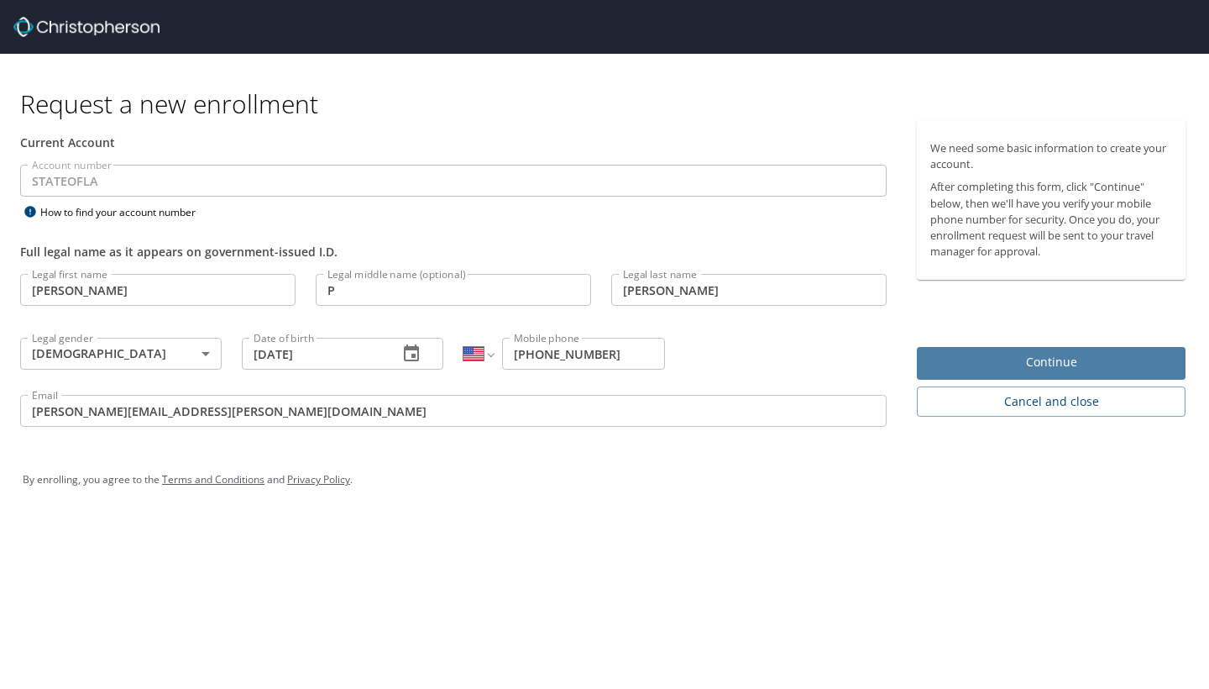
click at [1030, 370] on span "Continue" at bounding box center [1052, 362] width 242 height 21
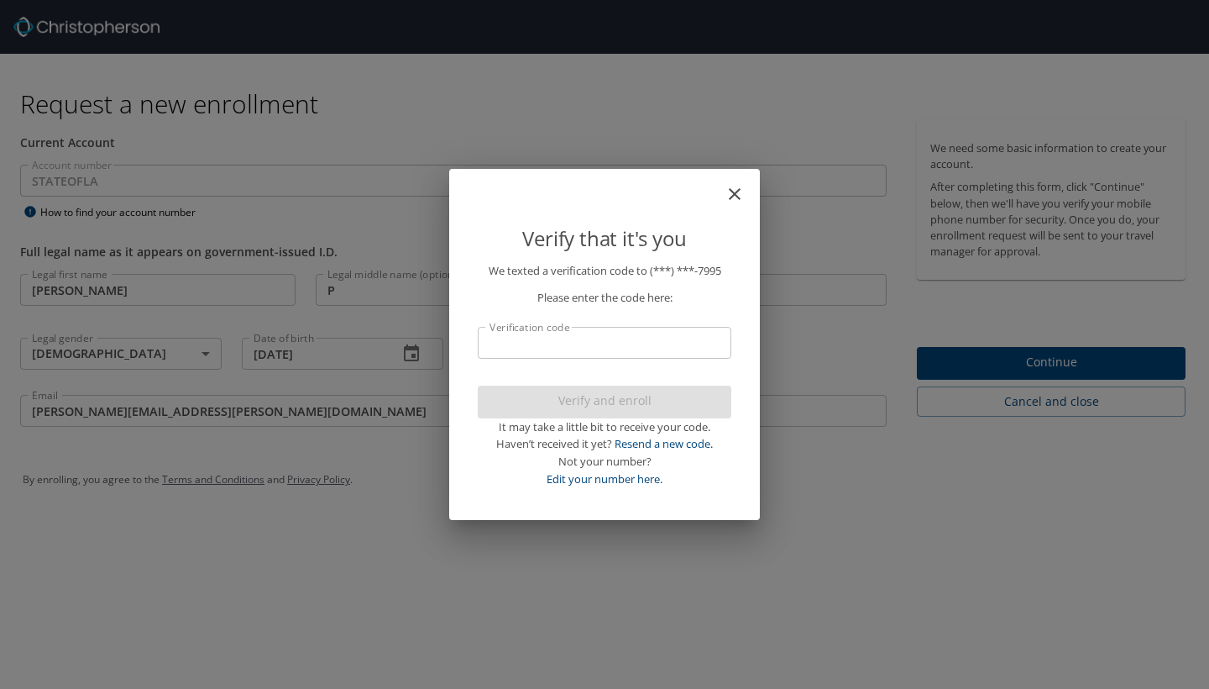
click at [737, 192] on icon "close" at bounding box center [735, 194] width 20 height 20
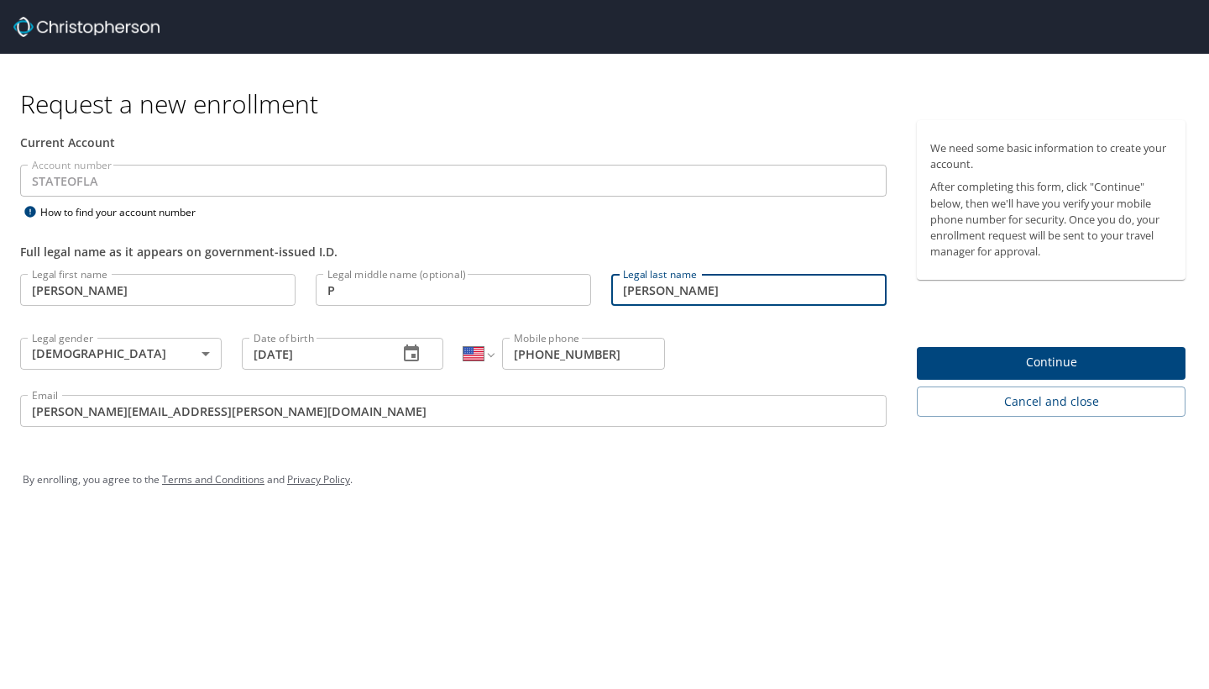
click at [668, 291] on input "WilliAMS" at bounding box center [748, 290] width 275 height 32
type input "Williams"
click at [969, 362] on span "Continue" at bounding box center [1052, 362] width 242 height 21
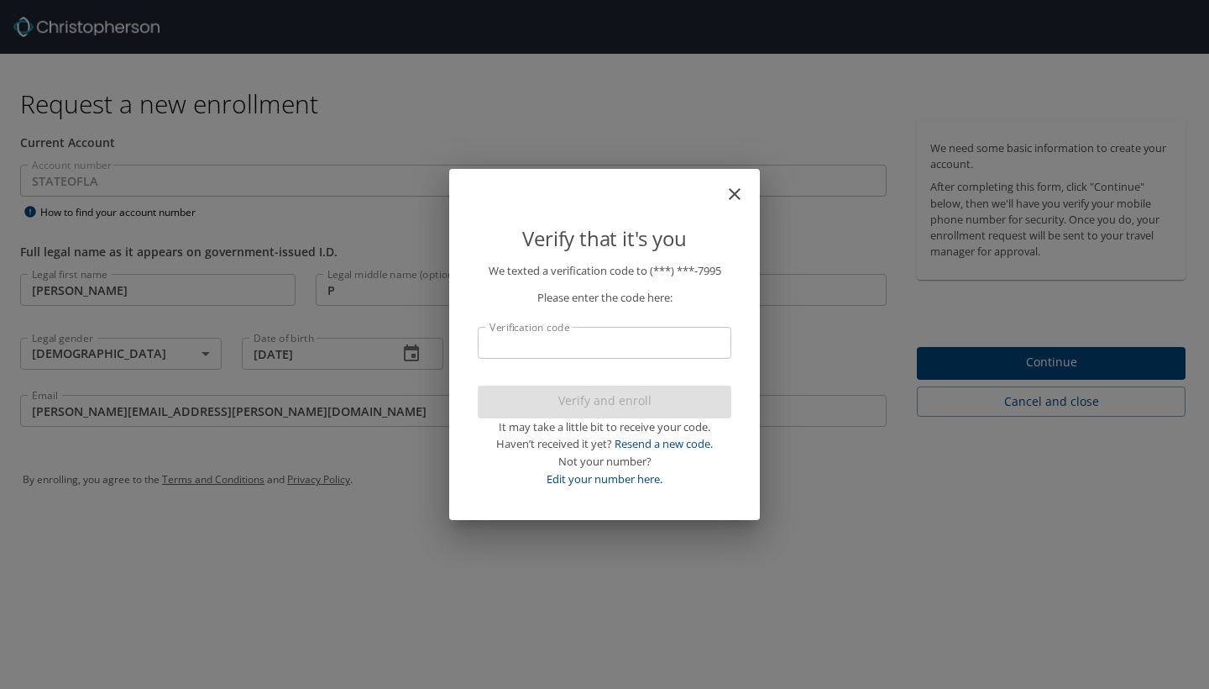
click at [873, 522] on div "Verify that it's you We texted a verification code to (***) ***- 7995 Please en…" at bounding box center [604, 344] width 1209 height 689
click at [632, 208] on div "Verify that it's you" at bounding box center [605, 229] width 254 height 66
click at [75, 411] on div "Verify that it's you We texted a verification code to (***) ***- 7995 Please en…" at bounding box center [604, 344] width 1209 height 689
click at [75, 421] on div "Verify that it's you We texted a verification code to (***) ***- 7995 Please en…" at bounding box center [604, 344] width 1209 height 689
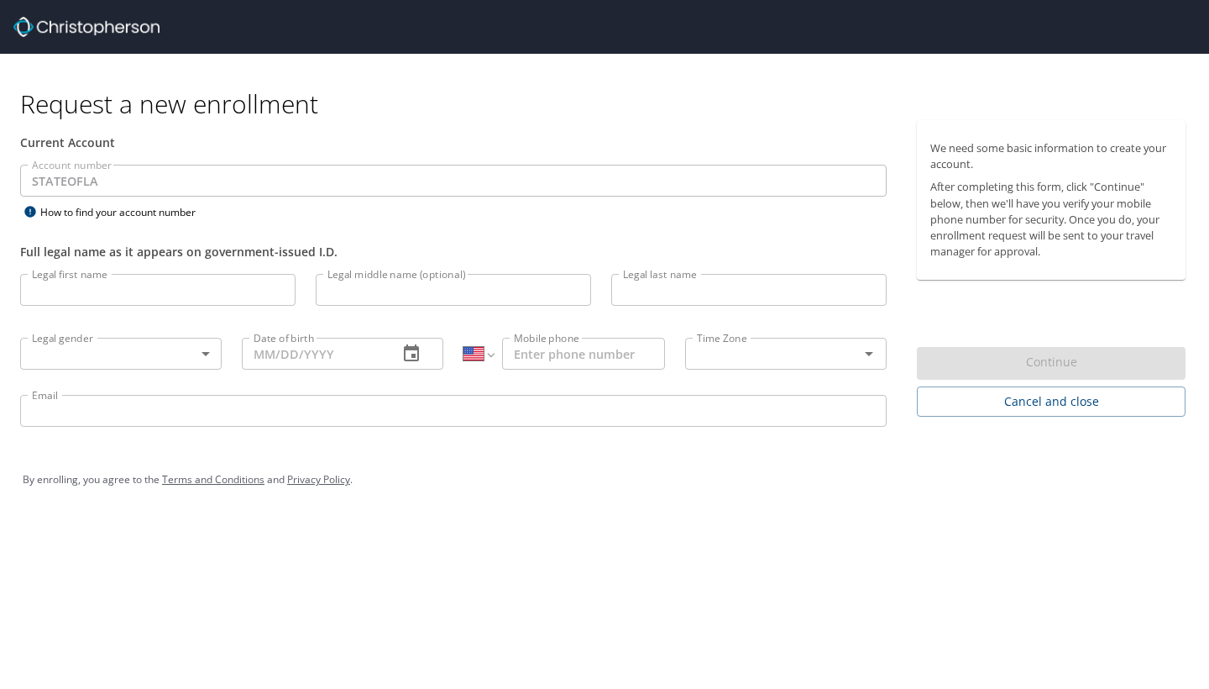
select select "US"
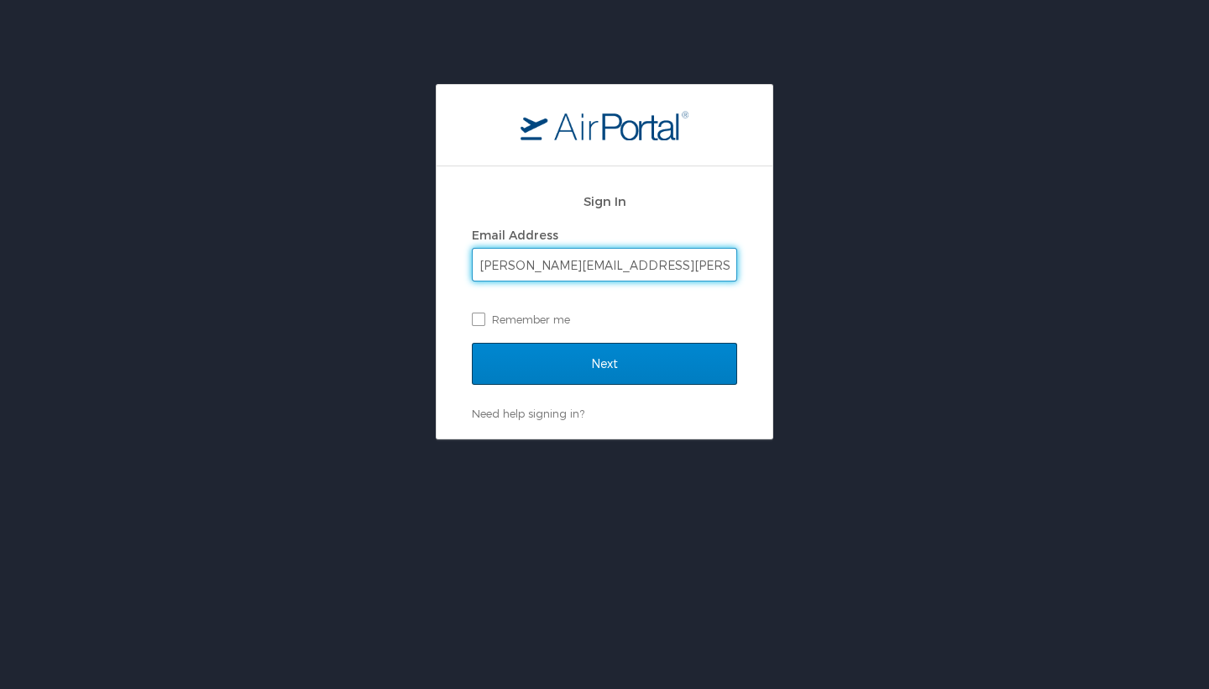
type input "[PERSON_NAME][EMAIL_ADDRESS][PERSON_NAME][DOMAIN_NAME]"
click at [535, 363] on input "Next" at bounding box center [604, 364] width 265 height 42
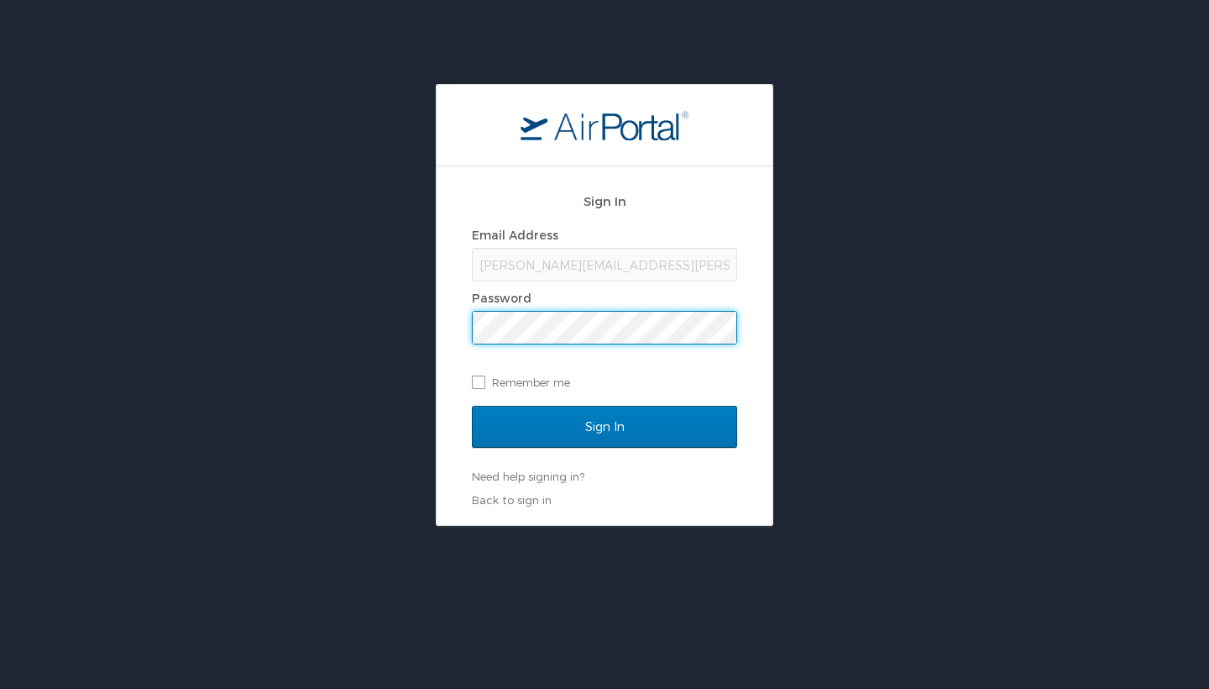
click at [605, 426] on input "Sign In" at bounding box center [604, 427] width 265 height 42
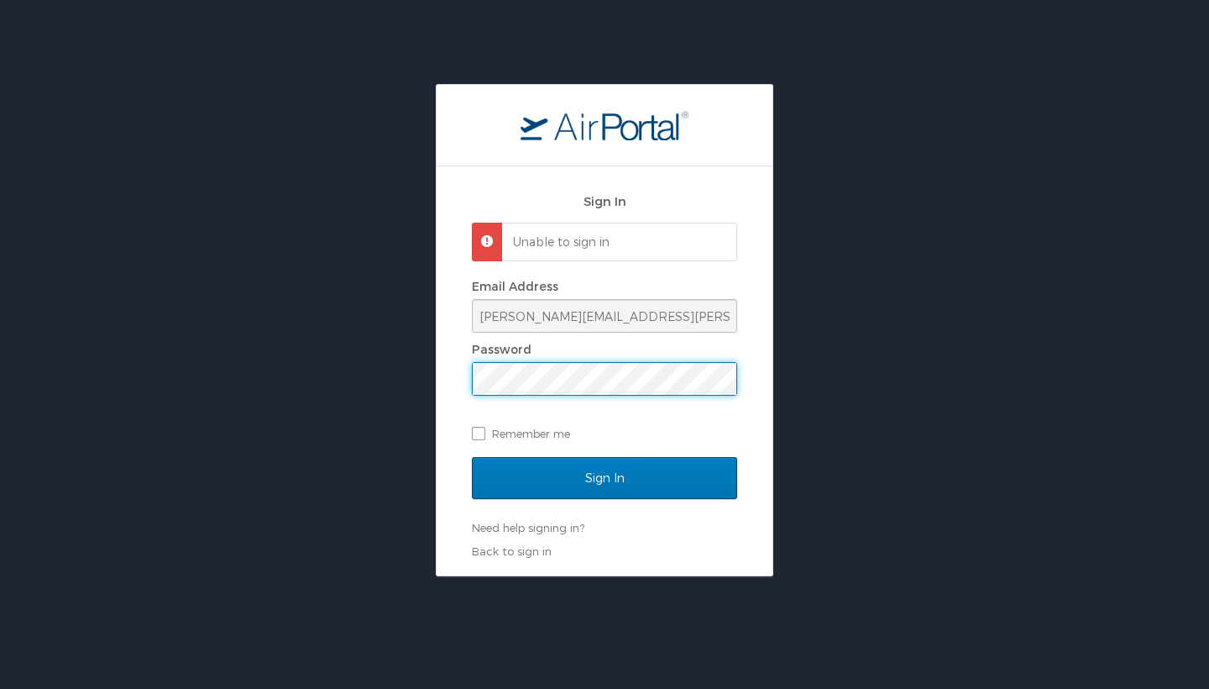
click at [605, 476] on input "Sign In" at bounding box center [604, 478] width 265 height 42
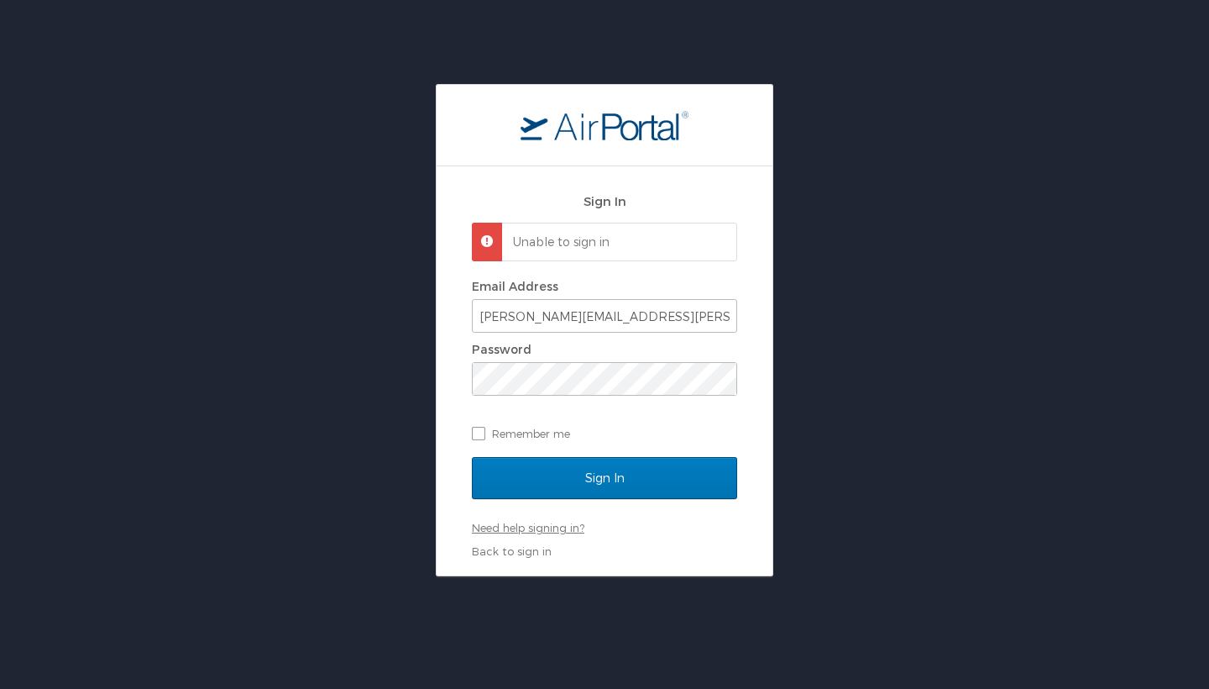
click at [527, 527] on link "Need help signing in?" at bounding box center [528, 527] width 113 height 13
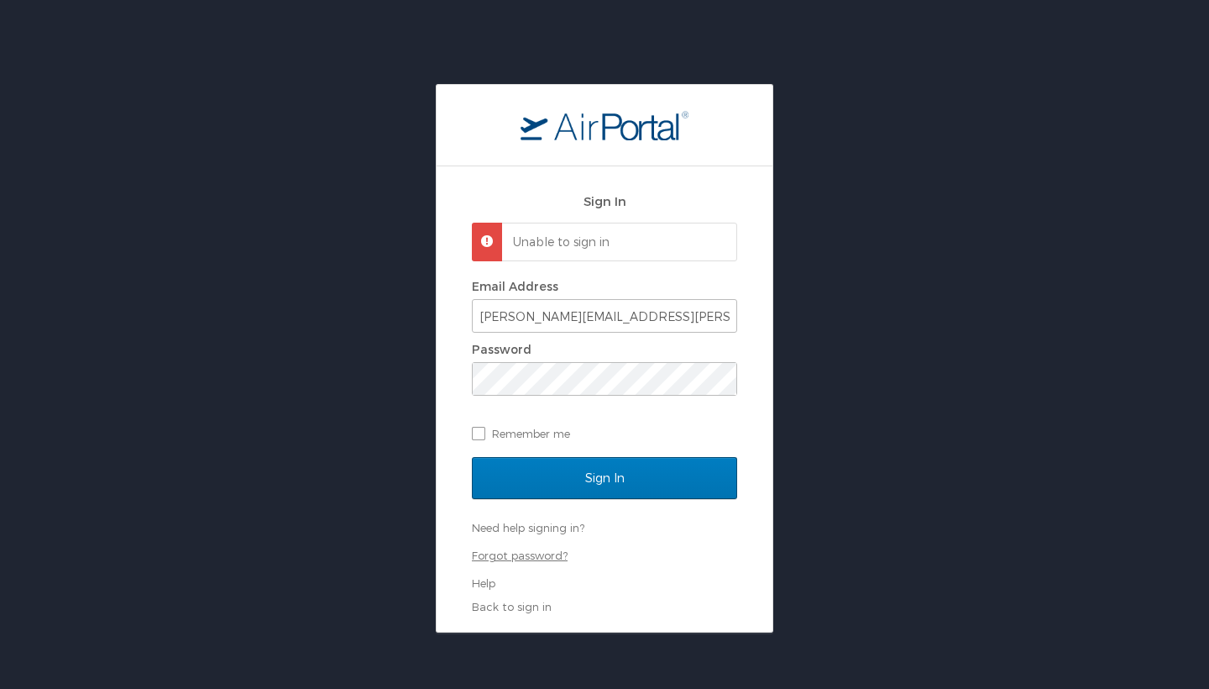
click at [527, 556] on link "Forgot password?" at bounding box center [520, 554] width 96 height 13
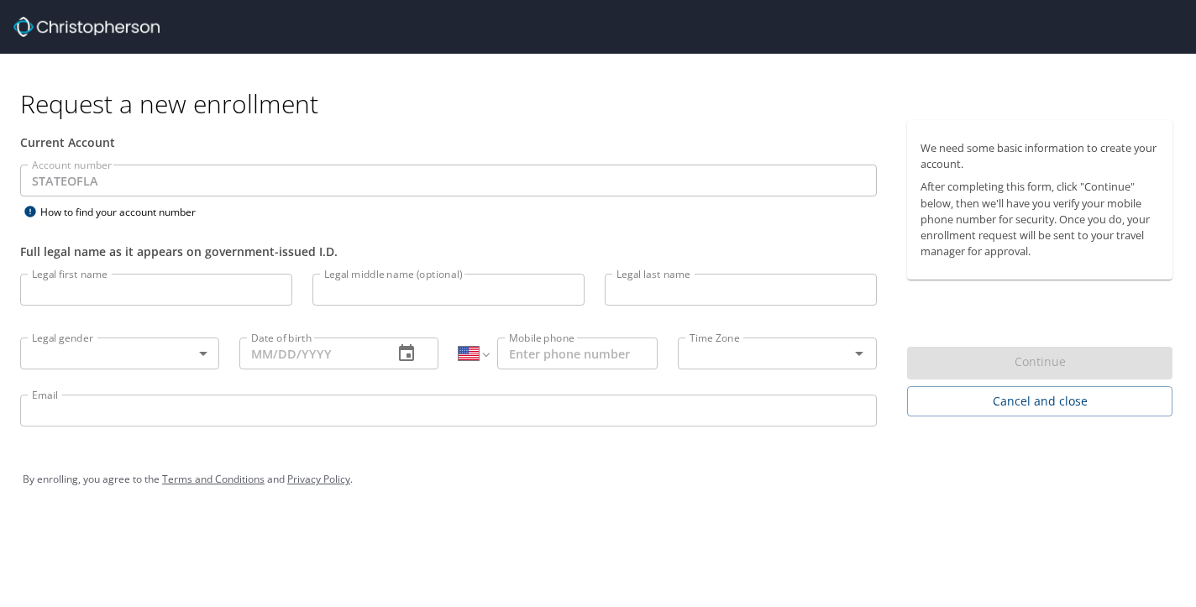
select select "US"
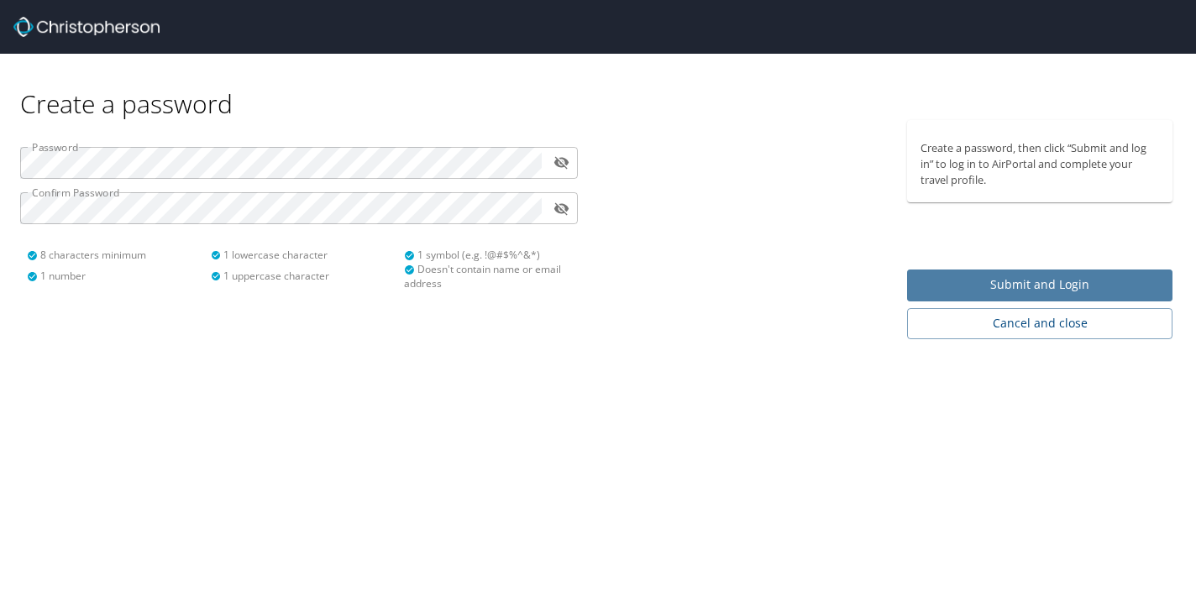
click at [953, 283] on span "Submit and Login" at bounding box center [1040, 285] width 239 height 21
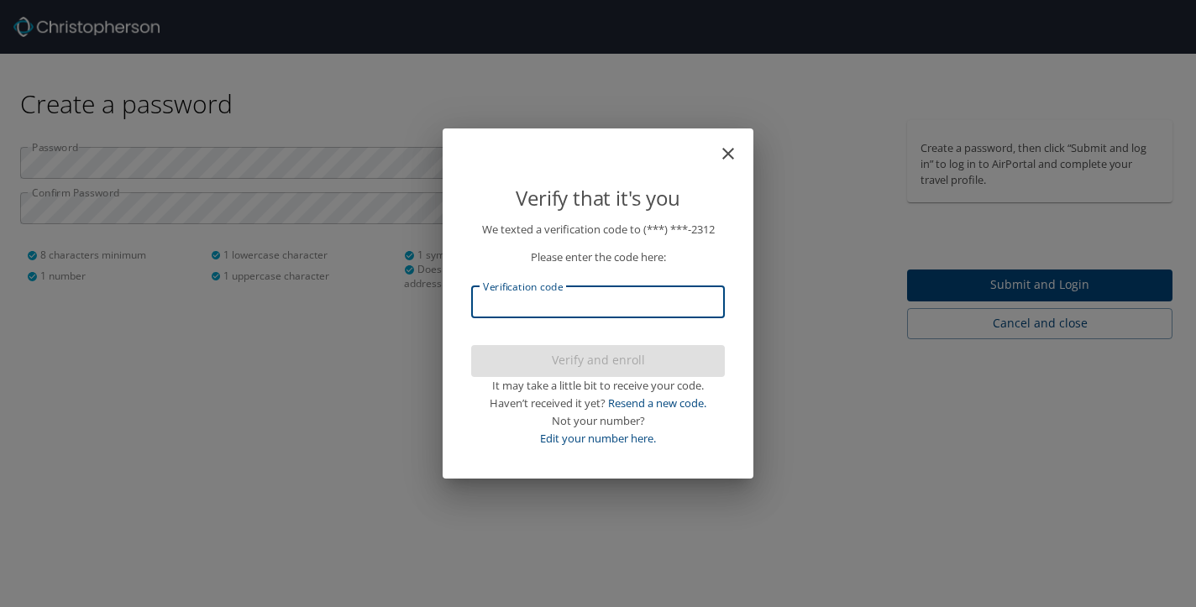
click at [580, 305] on input "Verification code" at bounding box center [598, 302] width 254 height 32
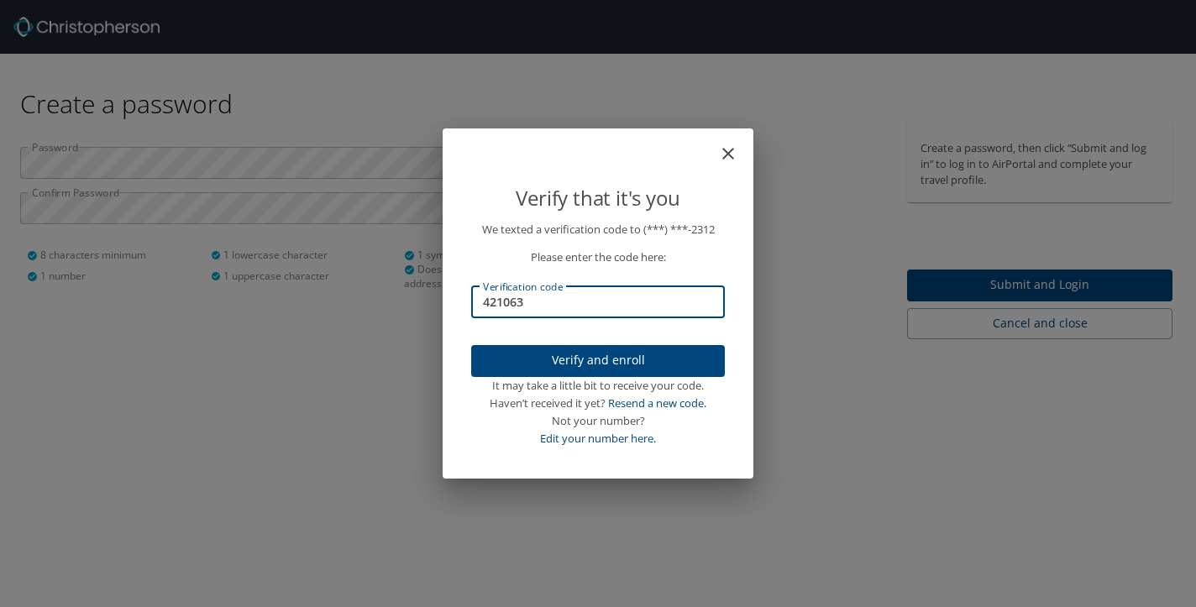
type input "421063"
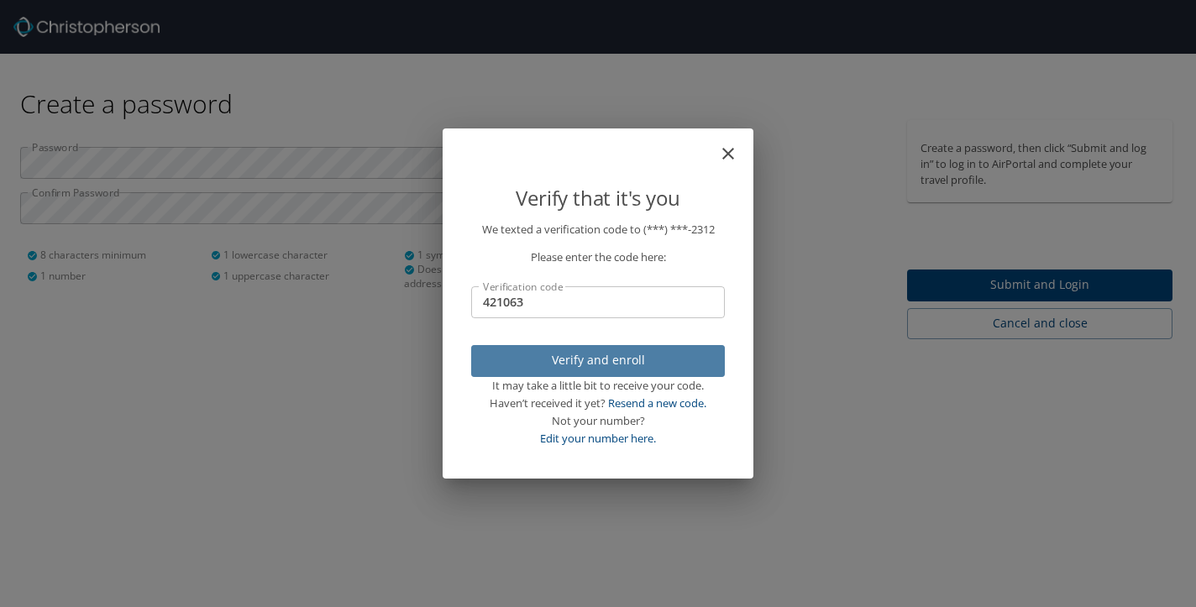
click at [623, 360] on span "Verify and enroll" at bounding box center [598, 360] width 227 height 21
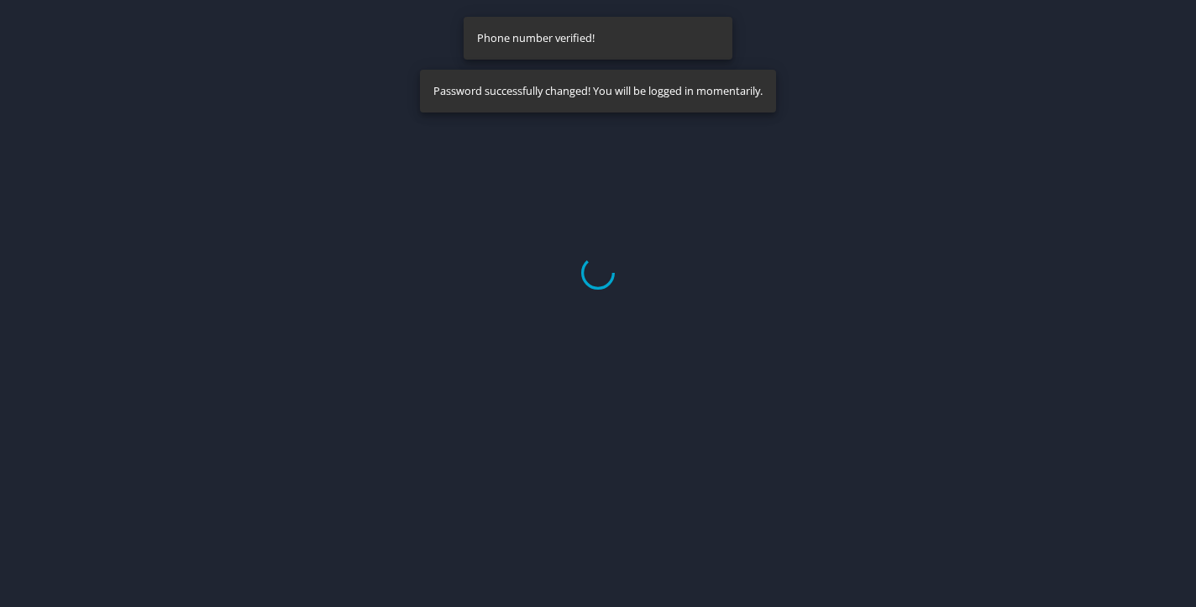
select select "US"
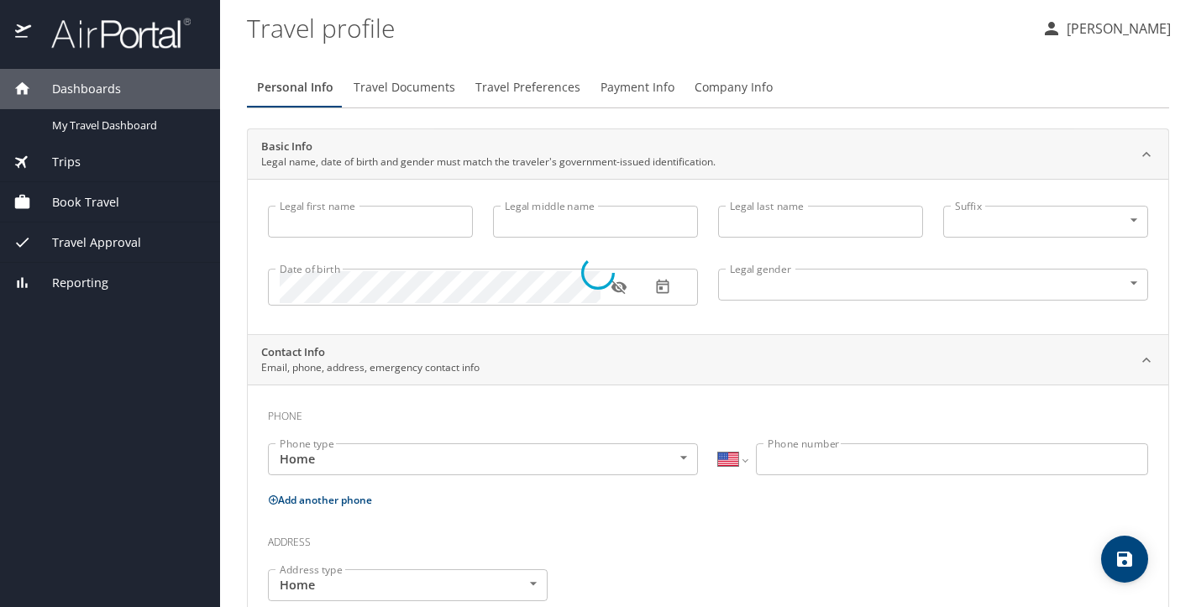
type input "Robyn"
type input "Williams"
type input "Male"
select select "US"
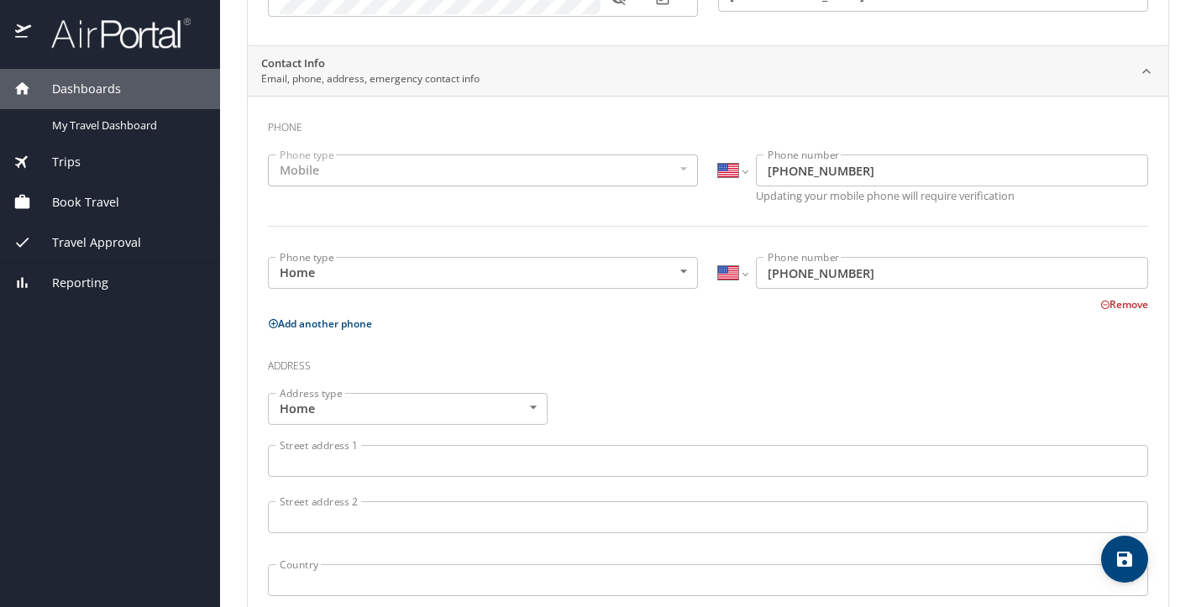
scroll to position [296, 0]
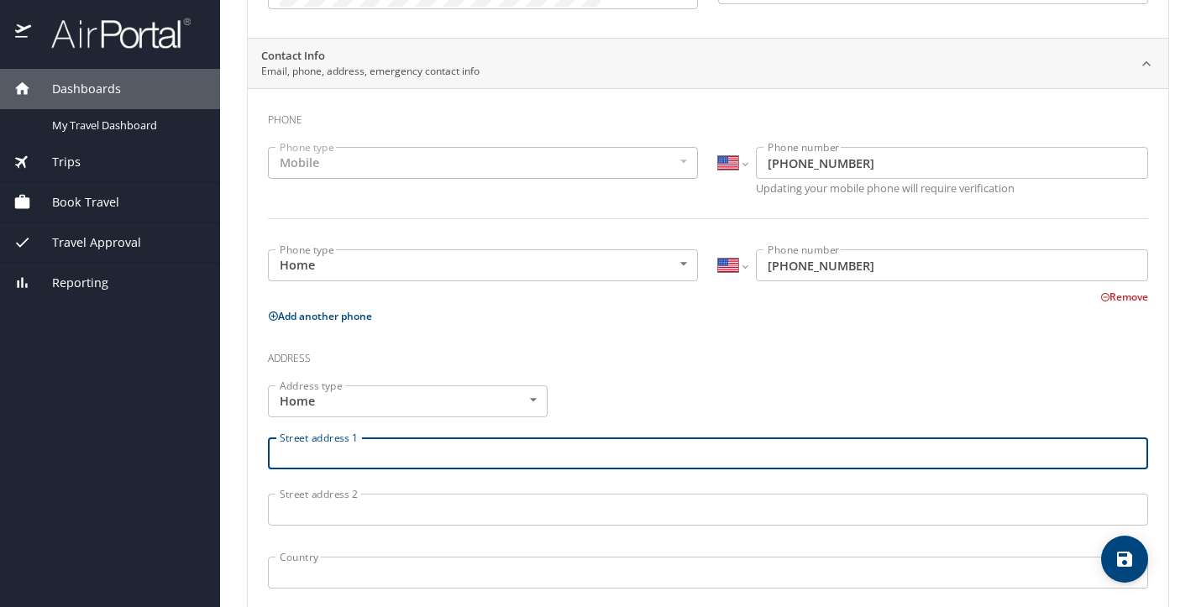
click at [310, 448] on input "Street address 1" at bounding box center [708, 454] width 880 height 32
type input "14456"
type input "14456 Elmbridge Ave"
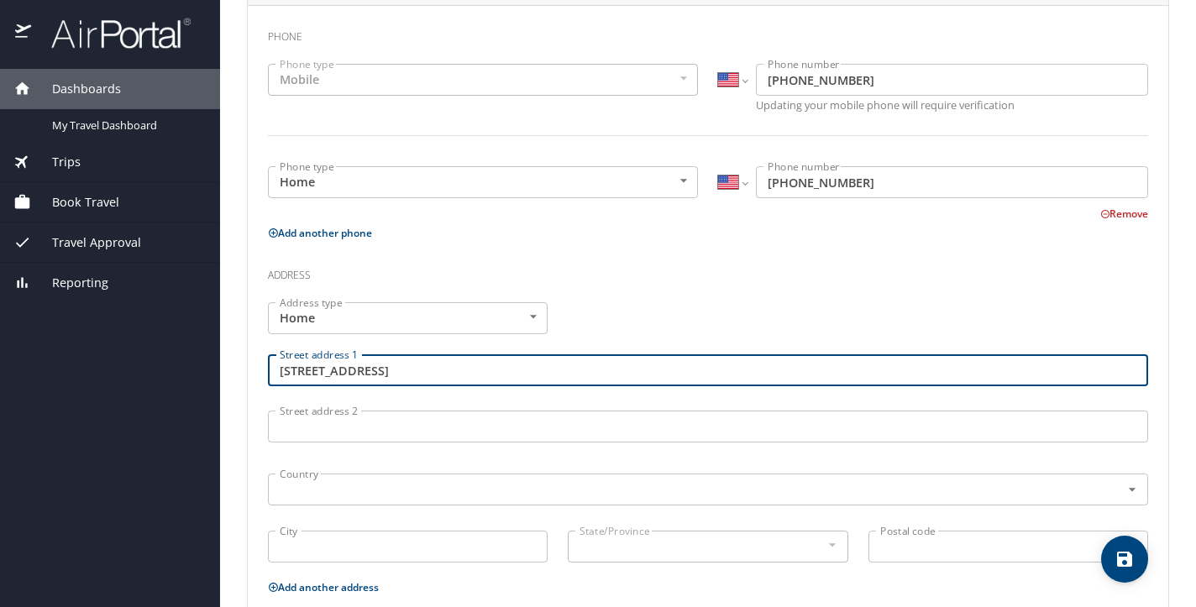
scroll to position [387, 0]
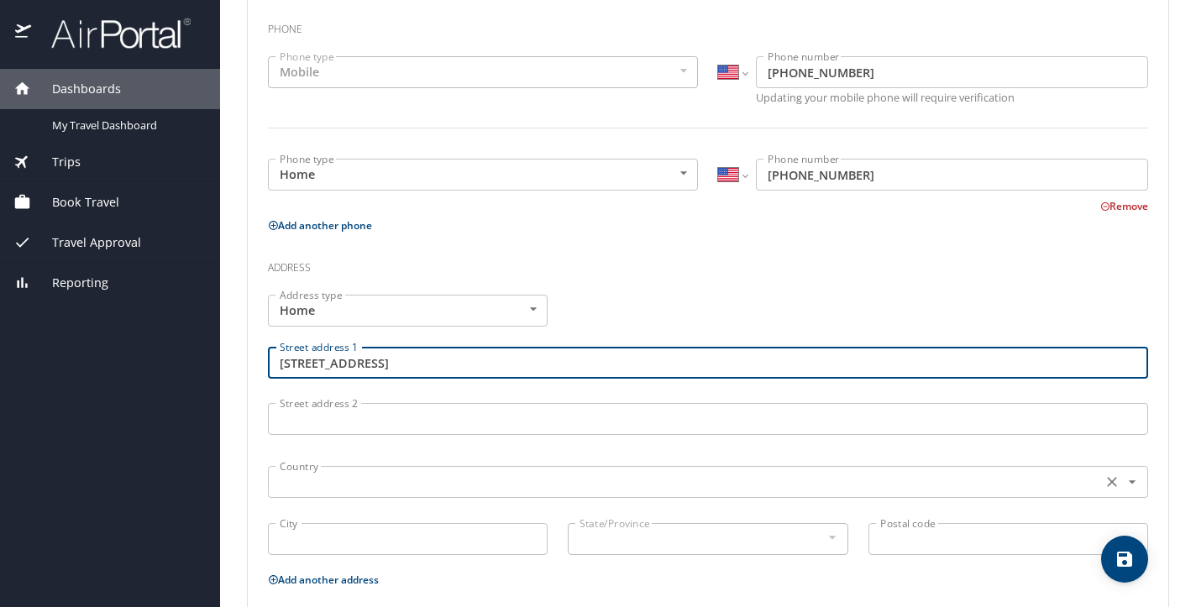
click at [334, 480] on input "text" at bounding box center [683, 482] width 821 height 22
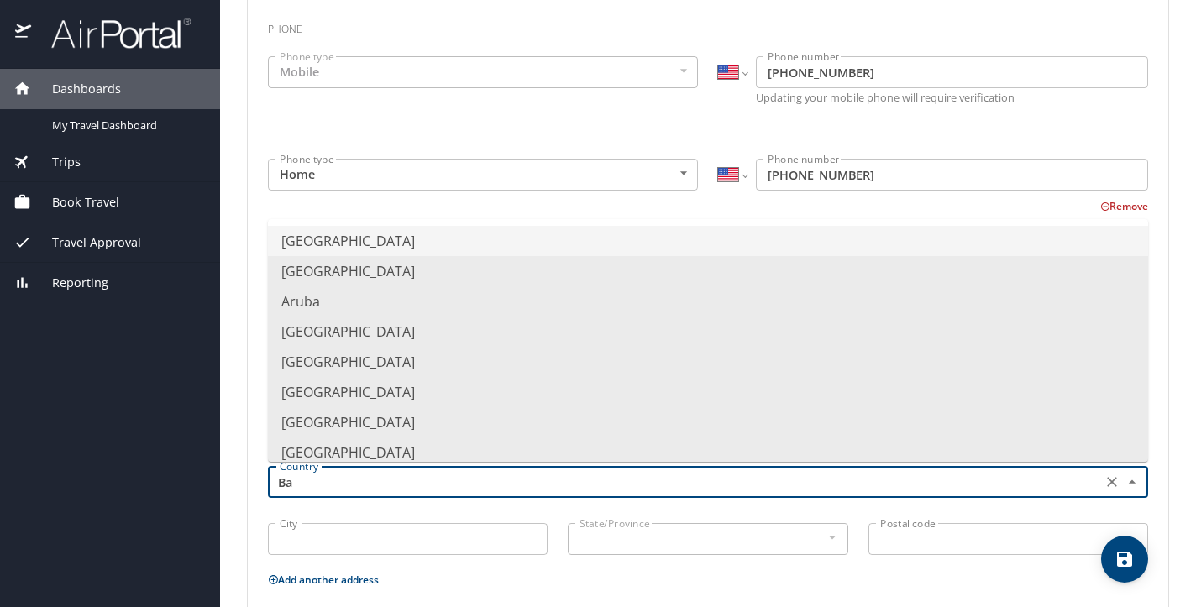
type input "B"
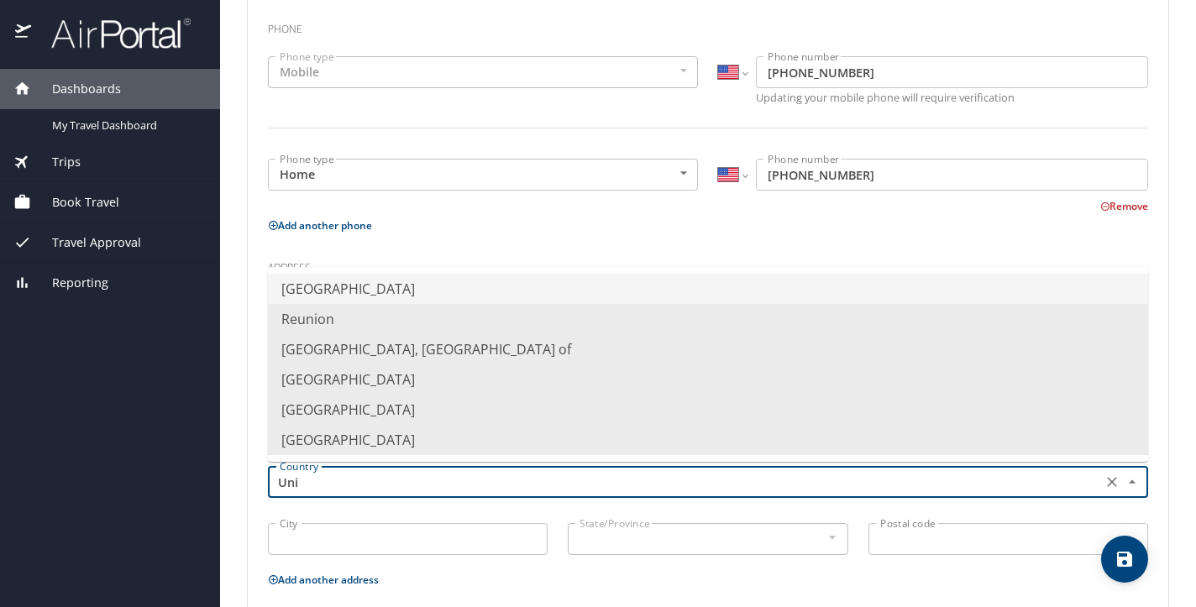
type input "Un"
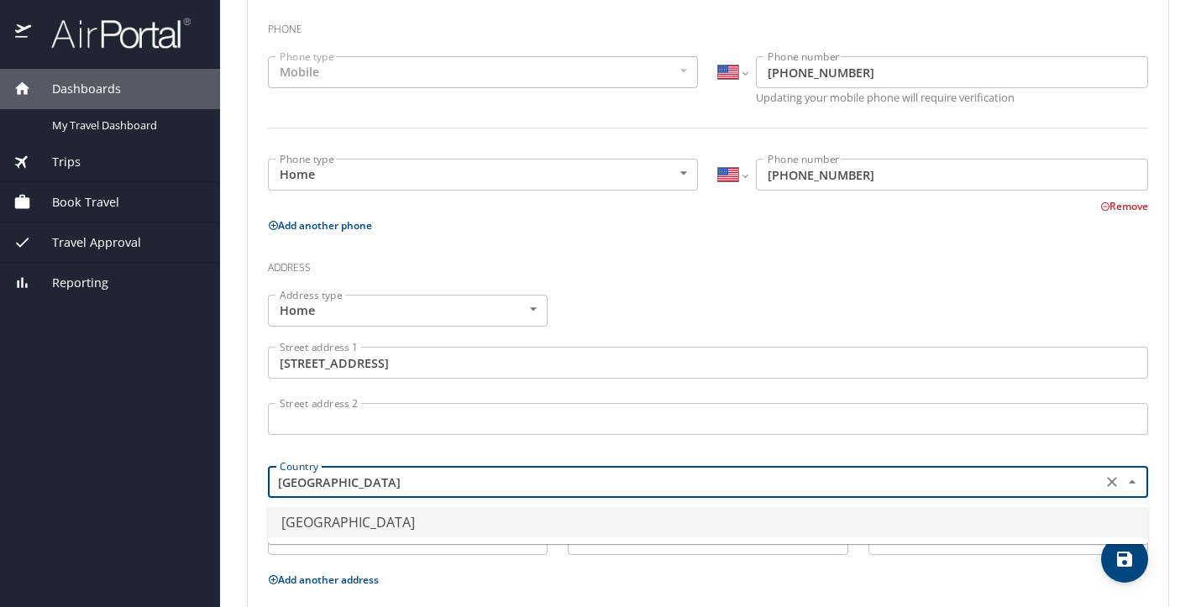
click at [380, 522] on li "United States of America" at bounding box center [708, 522] width 880 height 30
type input "United States of America"
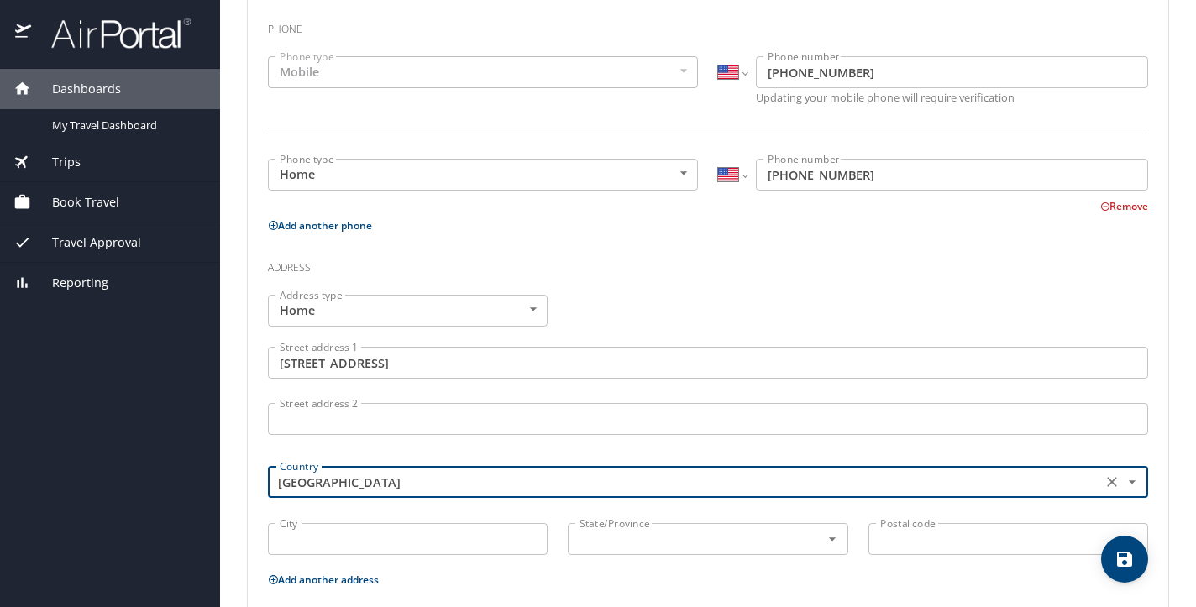
click at [391, 540] on input "City" at bounding box center [408, 539] width 280 height 32
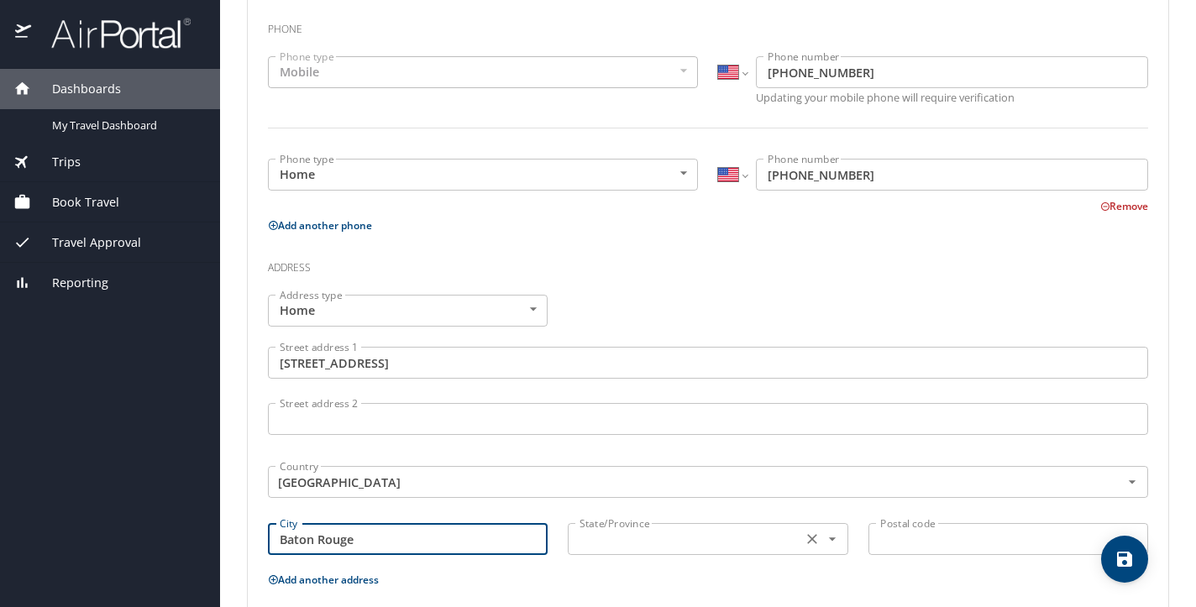
type input "Baton Rouge"
click at [623, 541] on input "text" at bounding box center [683, 539] width 220 height 22
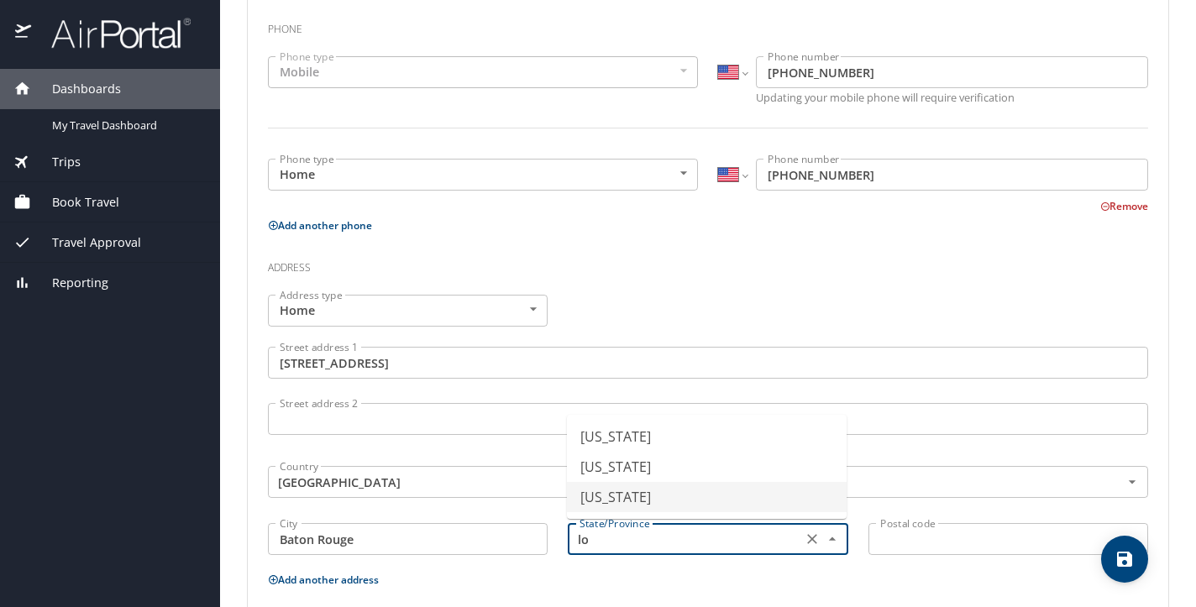
click at [617, 497] on li "Louisiana" at bounding box center [707, 497] width 280 height 30
type input "Louisiana"
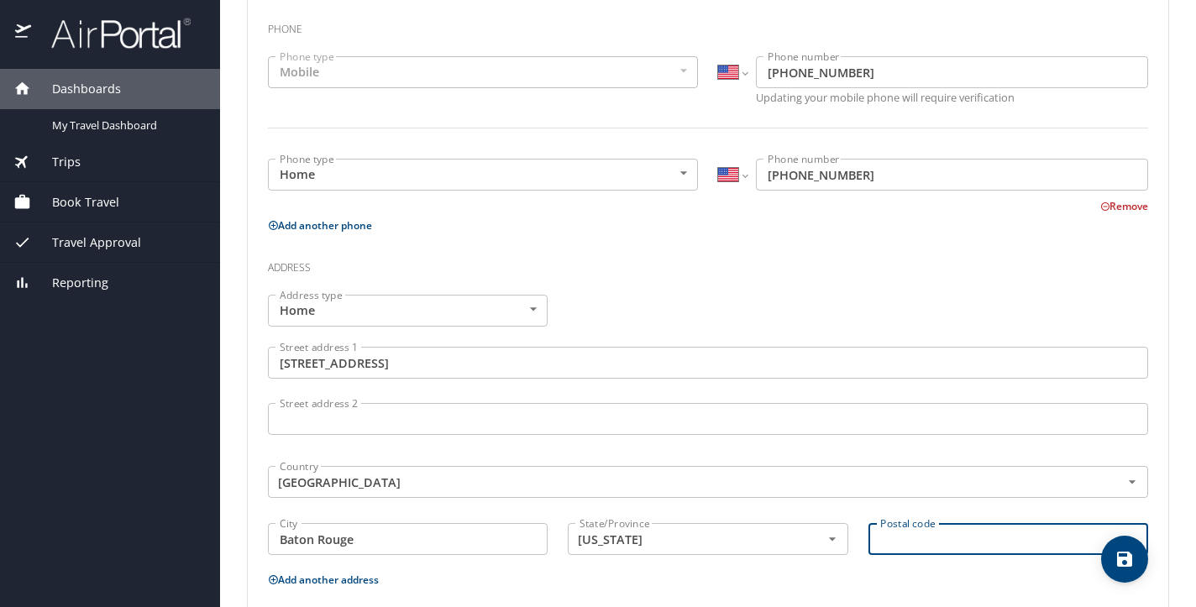
click at [910, 548] on input "Postal code" at bounding box center [1008, 539] width 280 height 32
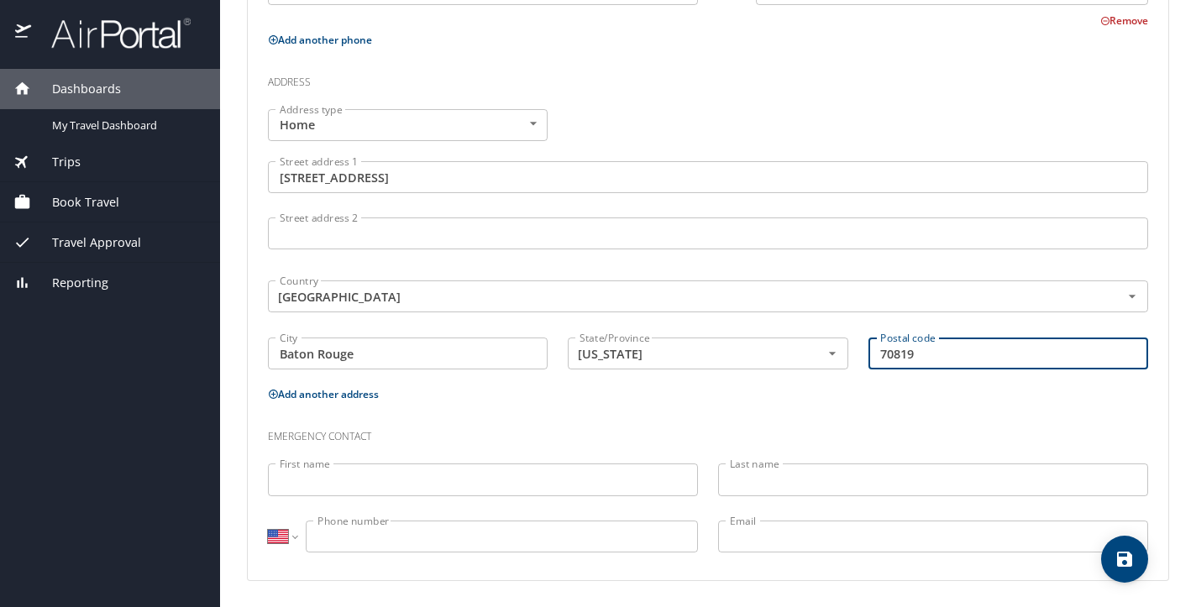
scroll to position [572, 0]
type input "70819"
click at [470, 480] on input "First name" at bounding box center [483, 480] width 430 height 32
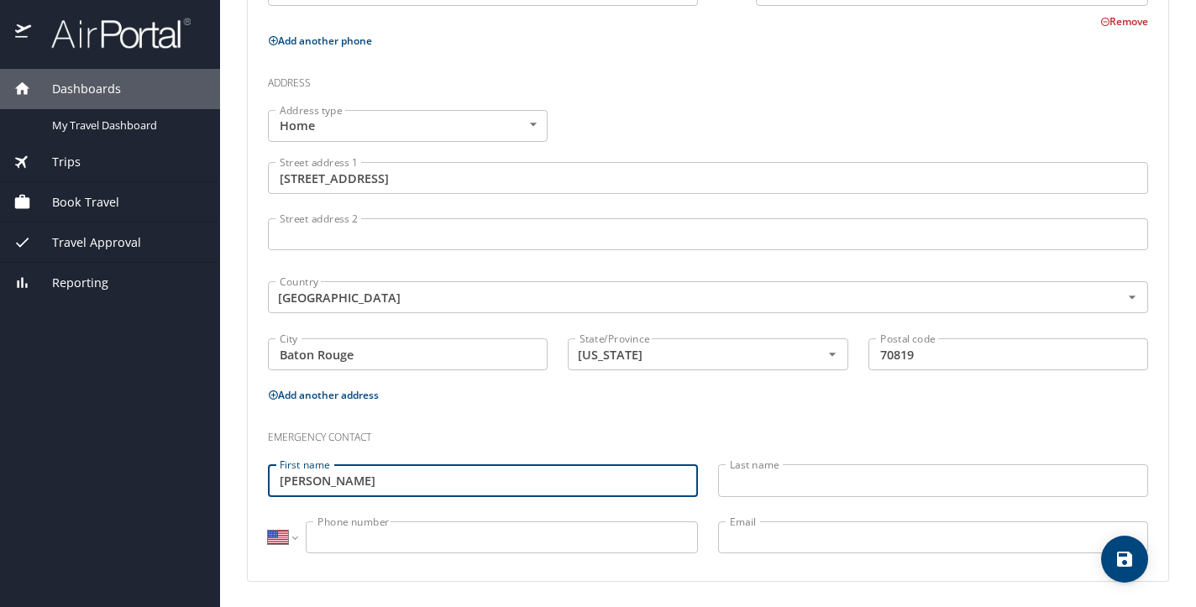
type input "Velta"
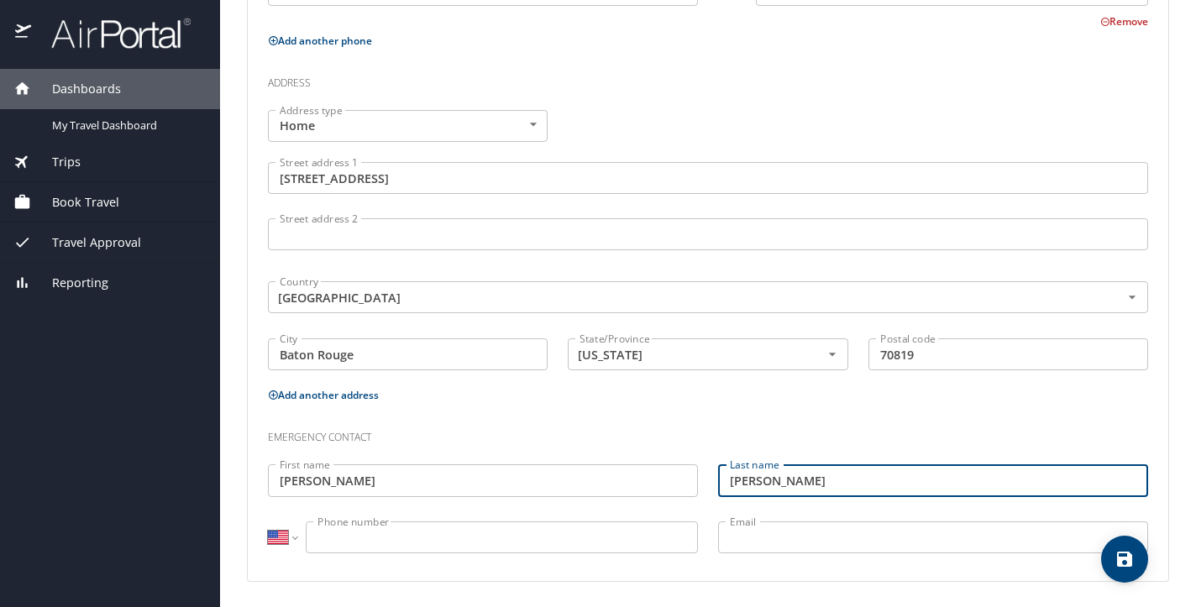
type input "Williams"
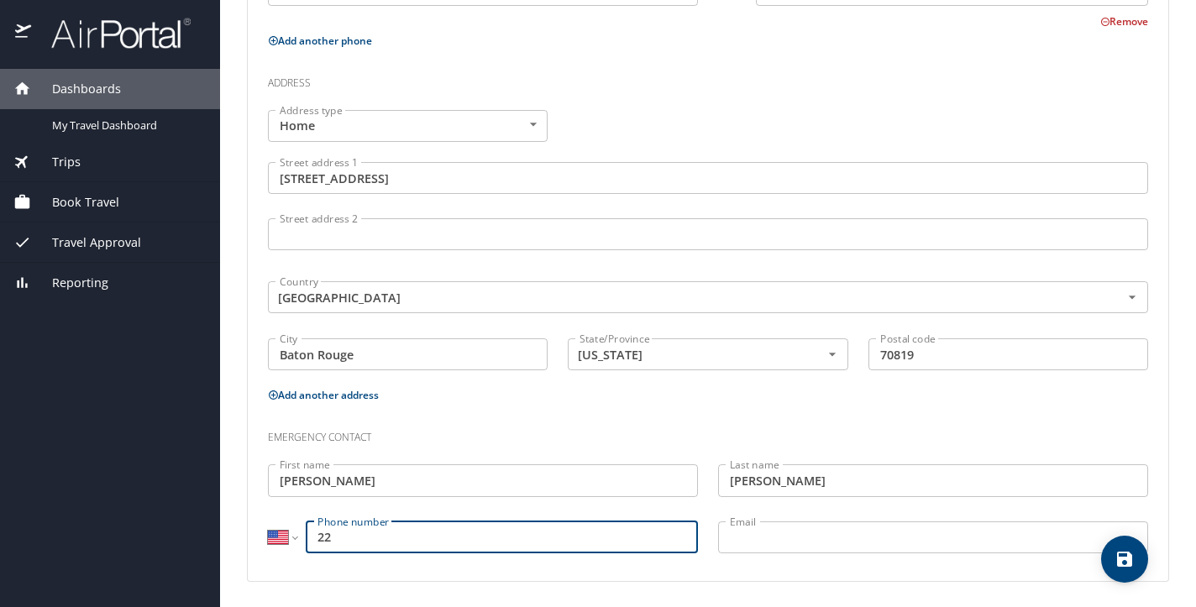
type input "2"
type input "1 (225) 247-2563"
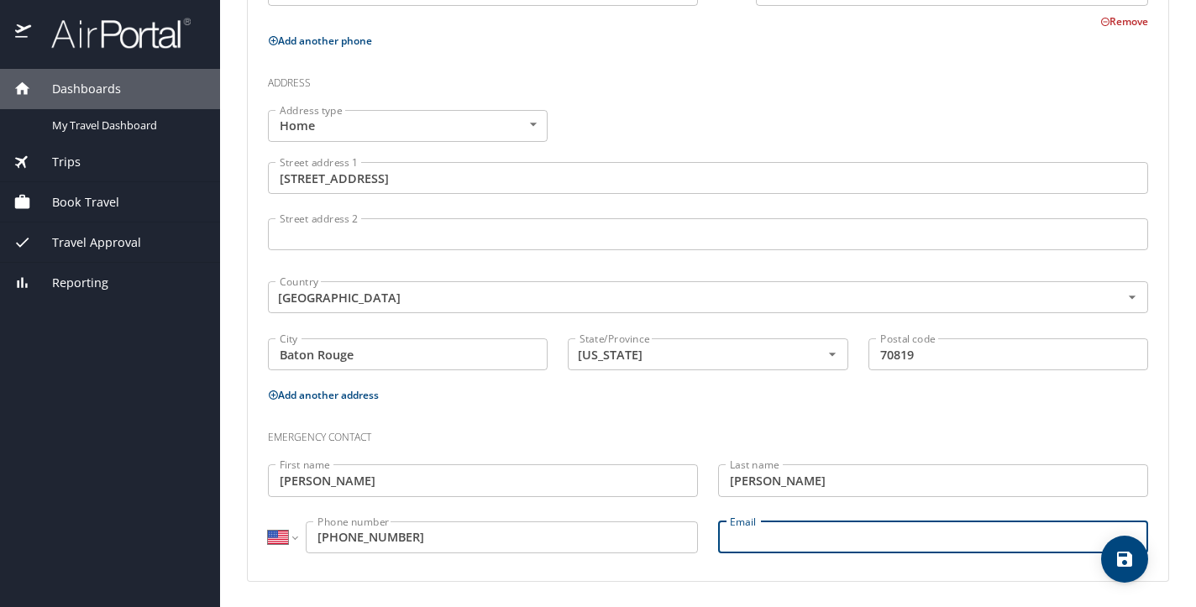
click at [753, 541] on input "Email" at bounding box center [933, 538] width 430 height 32
type input "Robynpwi"
type input "robynpwilliams@yahoo.com"
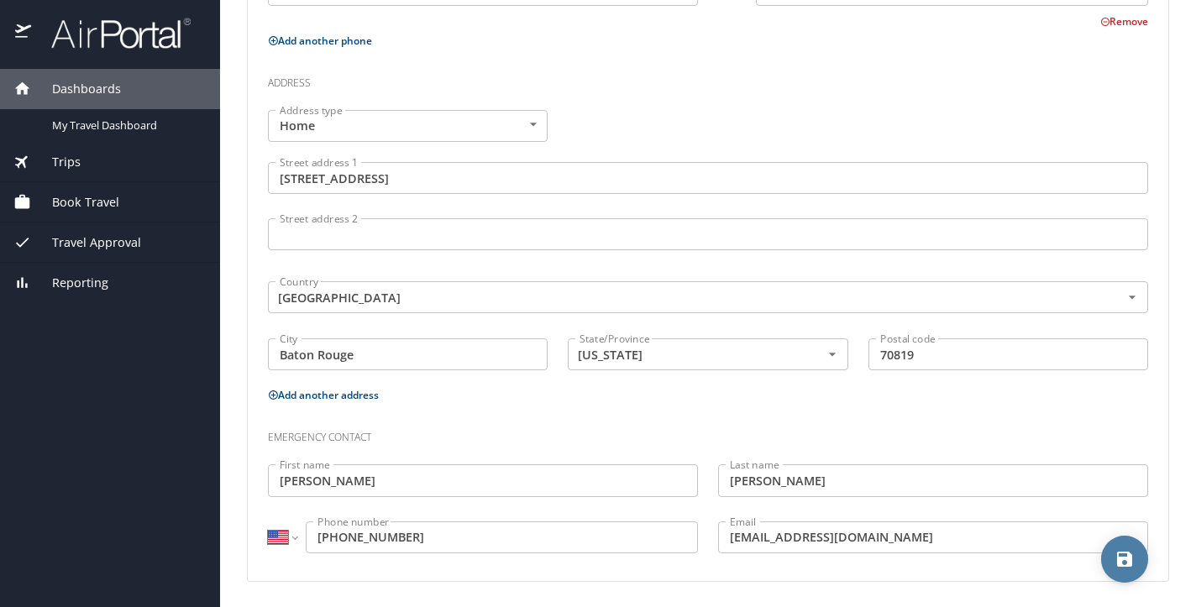
click at [1121, 563] on icon "save" at bounding box center [1124, 559] width 15 height 15
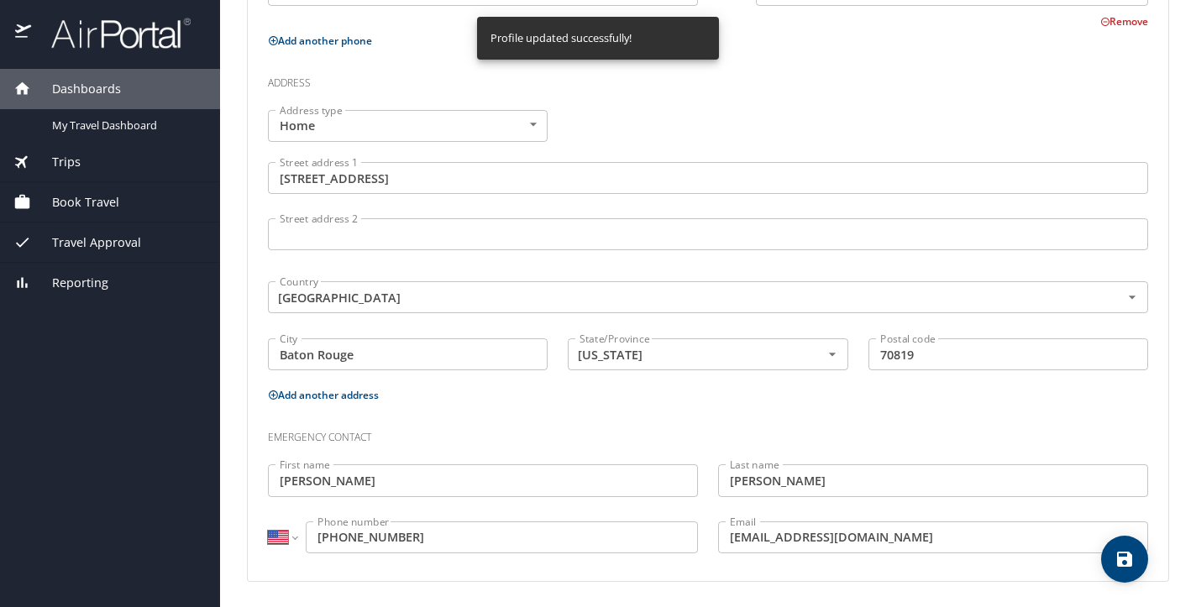
select select "US"
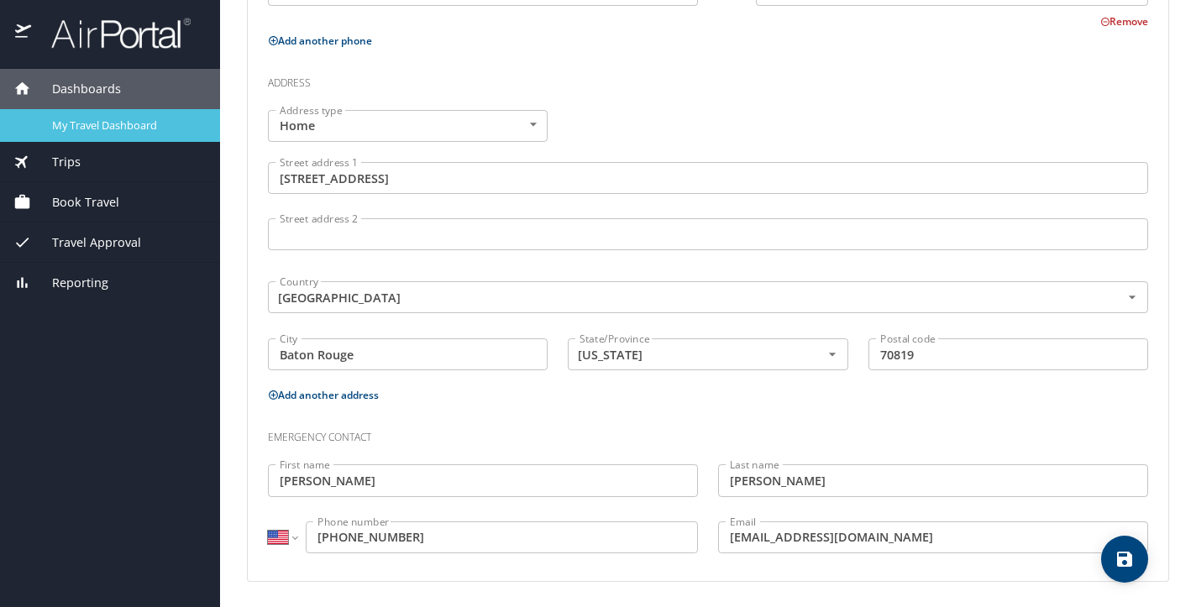
click at [82, 123] on span "My Travel Dashboard" at bounding box center [126, 126] width 148 height 16
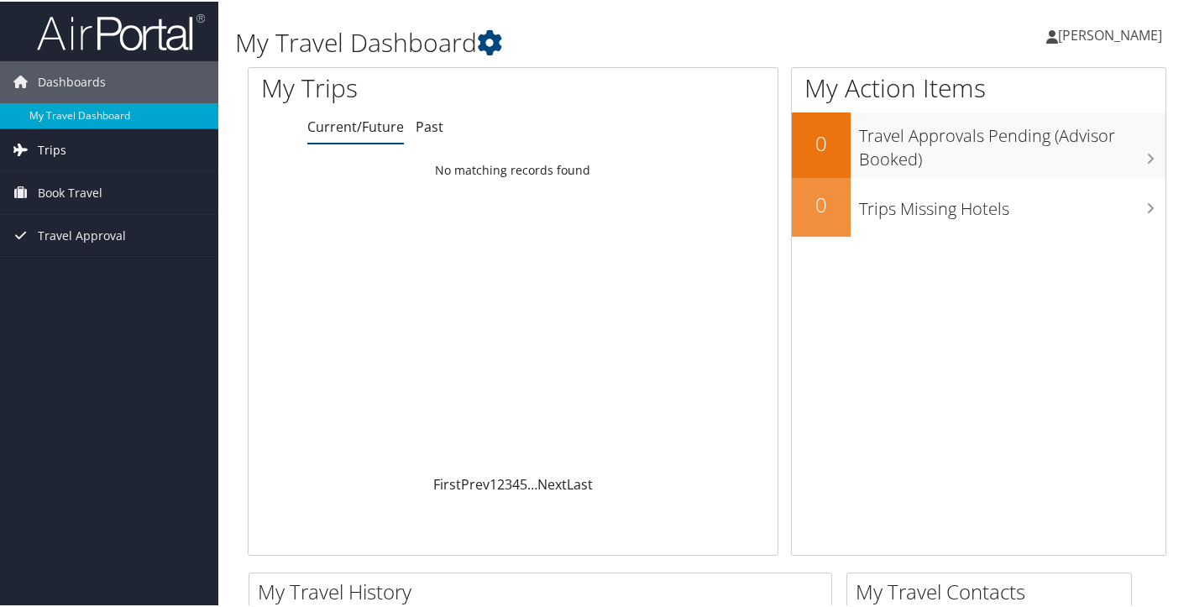
click at [56, 155] on span "Trips" at bounding box center [52, 149] width 29 height 42
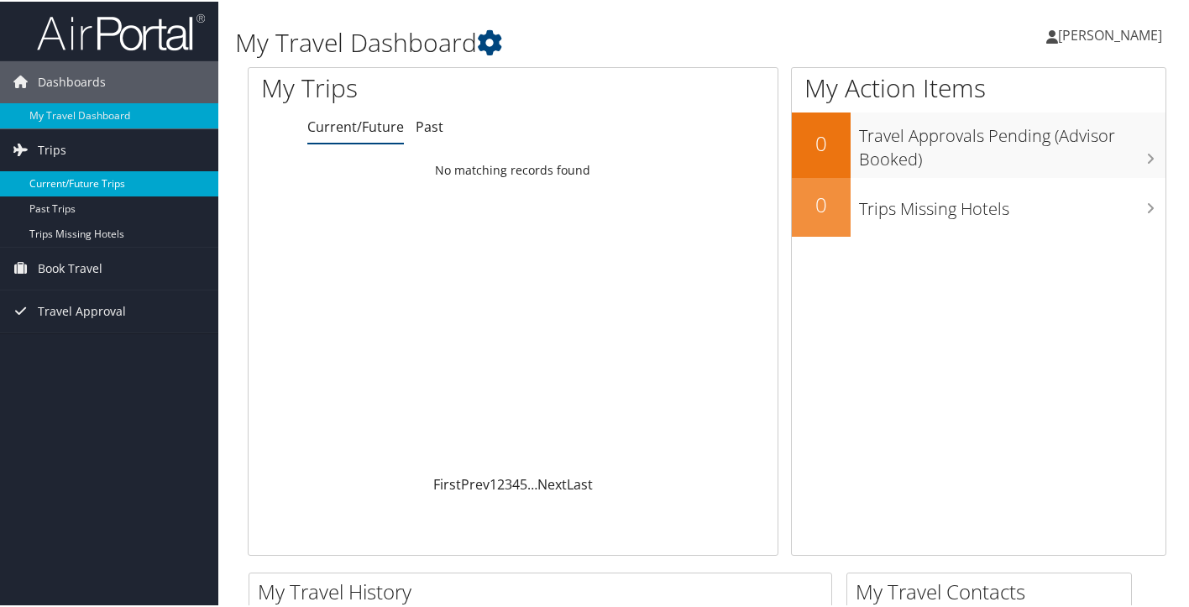
click at [59, 184] on link "Current/Future Trips" at bounding box center [109, 182] width 218 height 25
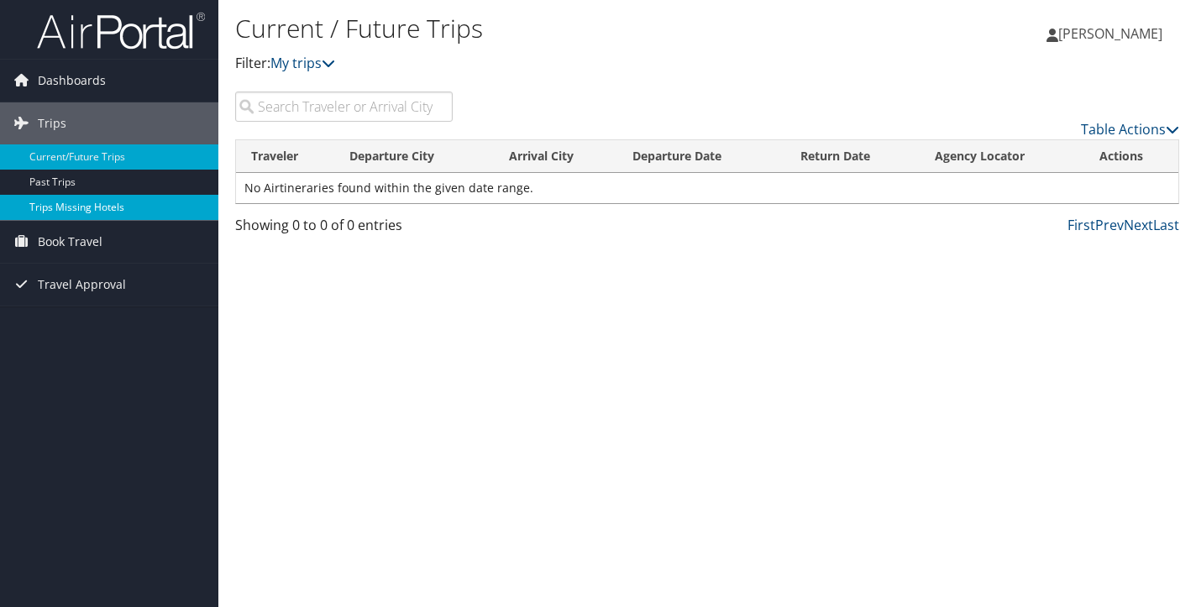
click at [104, 204] on link "Trips Missing Hotels" at bounding box center [109, 207] width 218 height 25
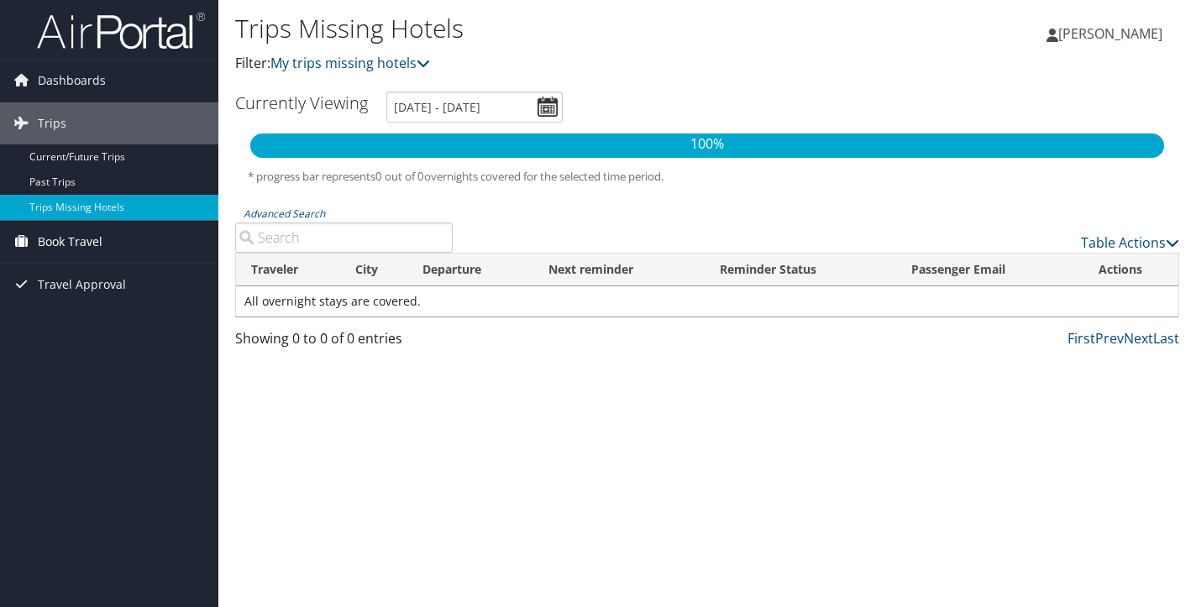
click at [81, 240] on span "Book Travel" at bounding box center [70, 242] width 65 height 42
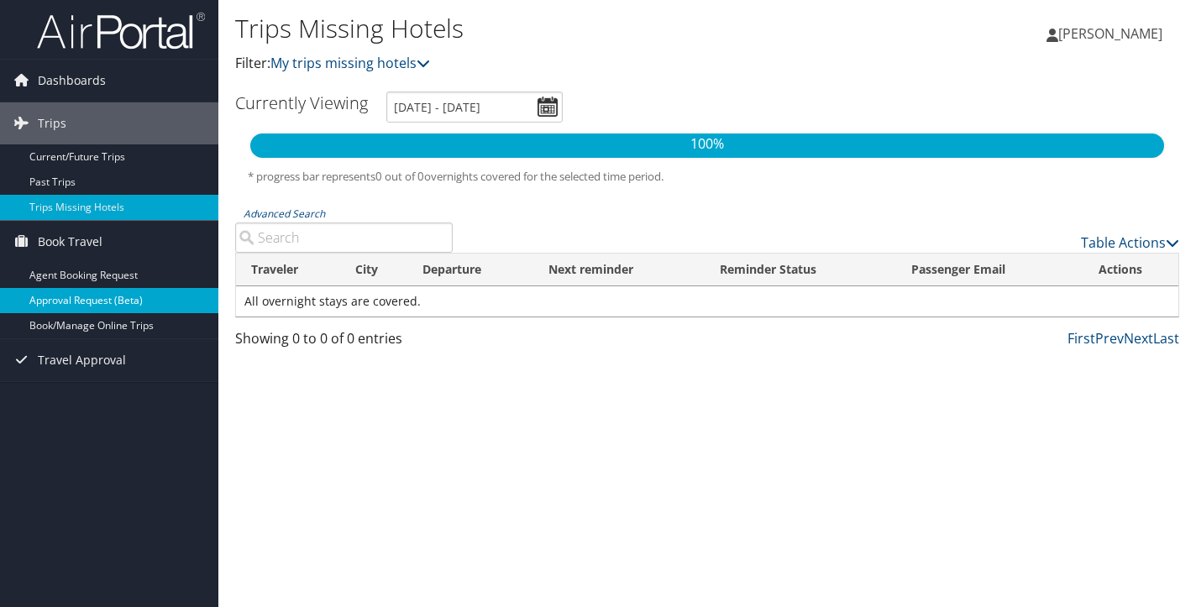
click at [72, 307] on link "Approval Request (Beta)" at bounding box center [109, 300] width 218 height 25
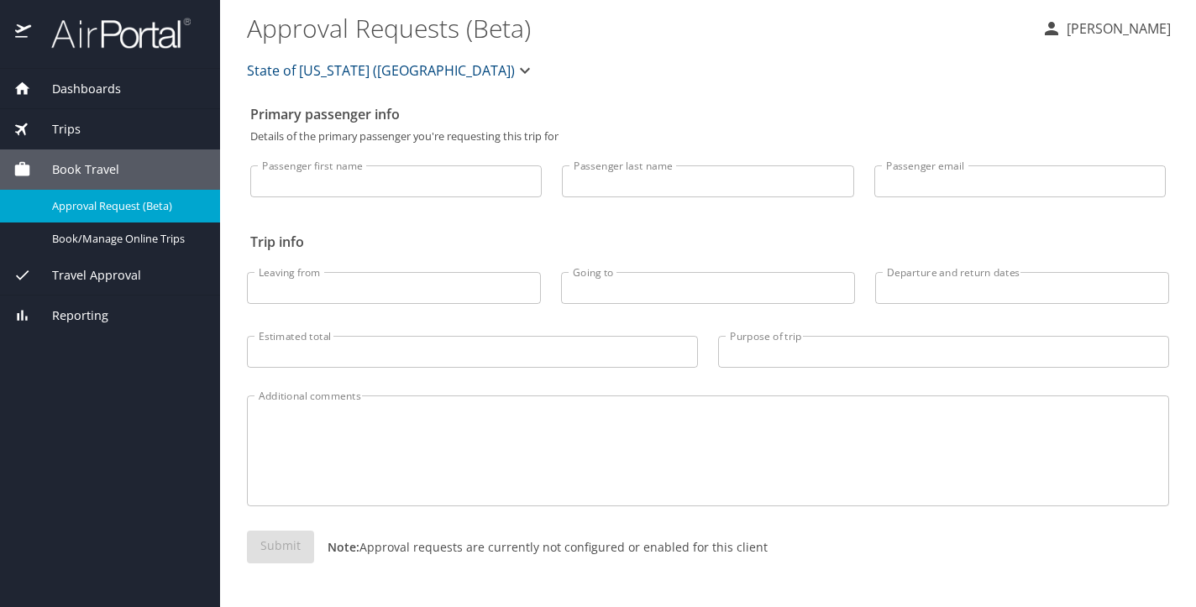
click at [97, 275] on span "Travel Approval" at bounding box center [86, 275] width 110 height 18
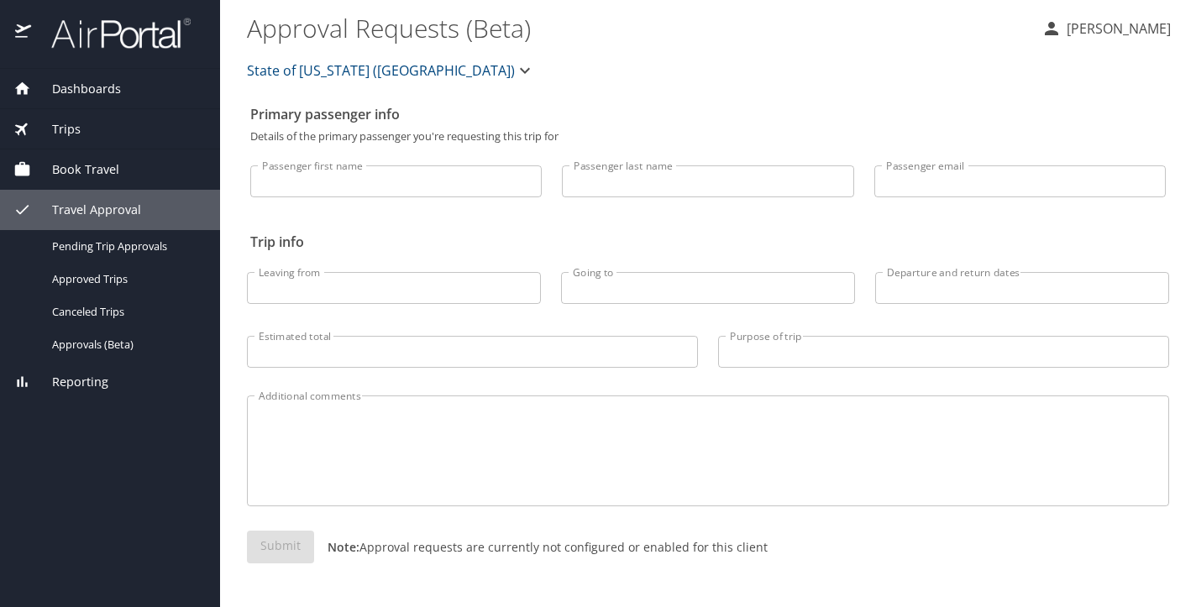
click at [72, 377] on span "Reporting" at bounding box center [69, 382] width 77 height 18
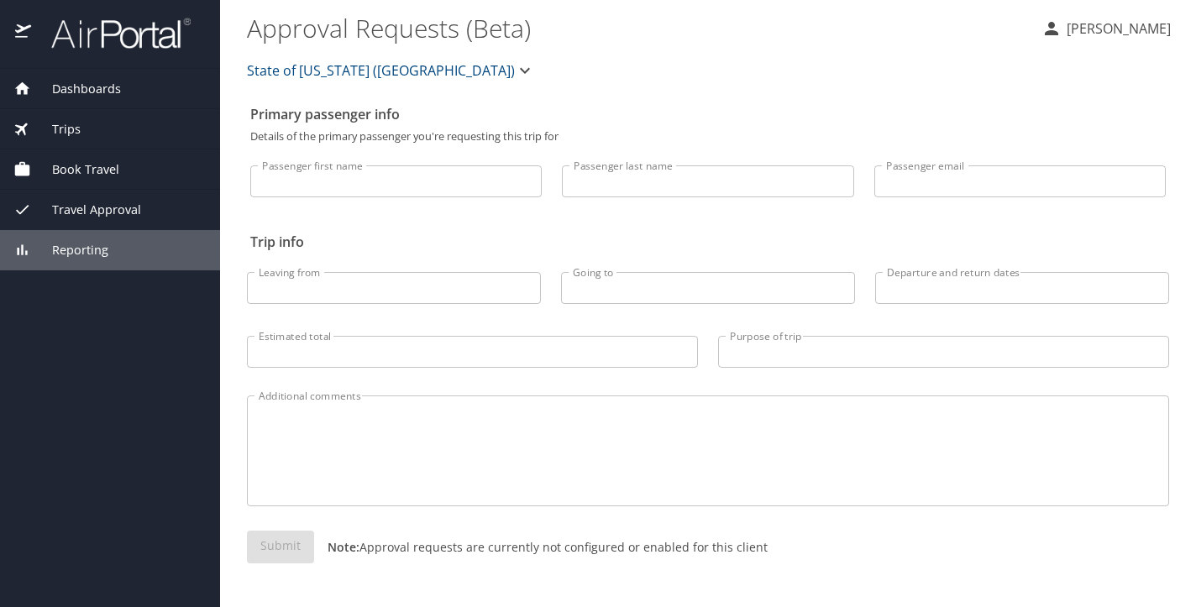
click at [88, 77] on div "Dashboards" at bounding box center [110, 89] width 220 height 40
